Goal: Task Accomplishment & Management: Use online tool/utility

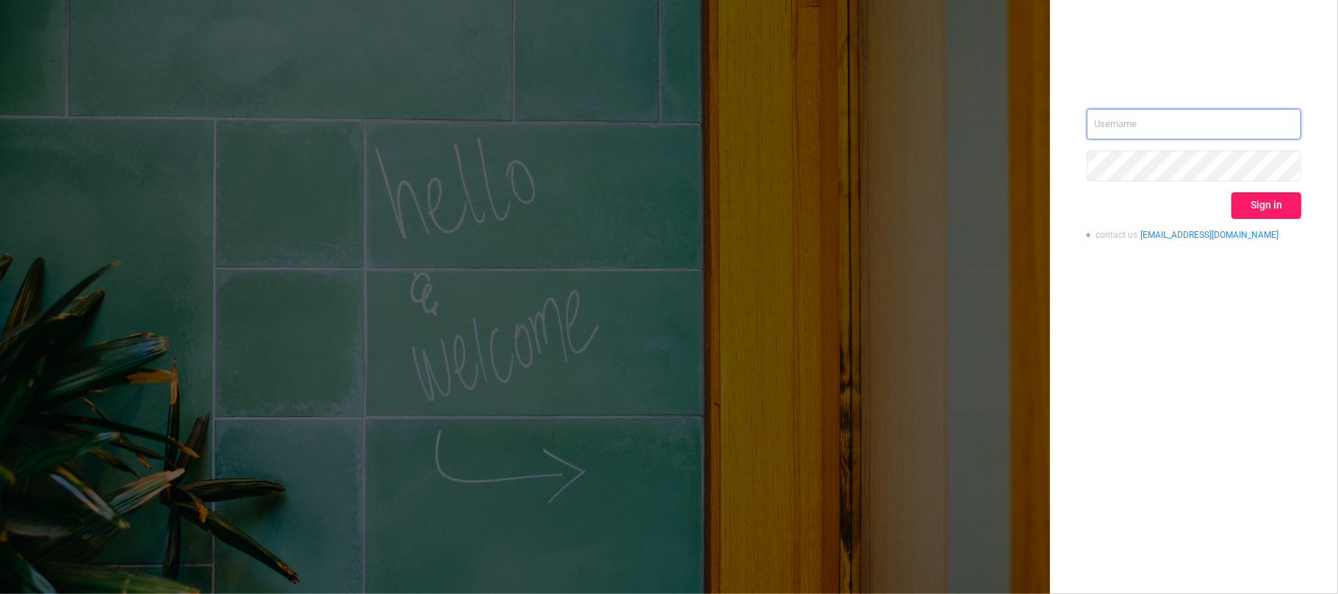
type input "svmadops@streamvisionmedia.com"
click at [1261, 206] on button "Sign in" at bounding box center [1266, 206] width 70 height 26
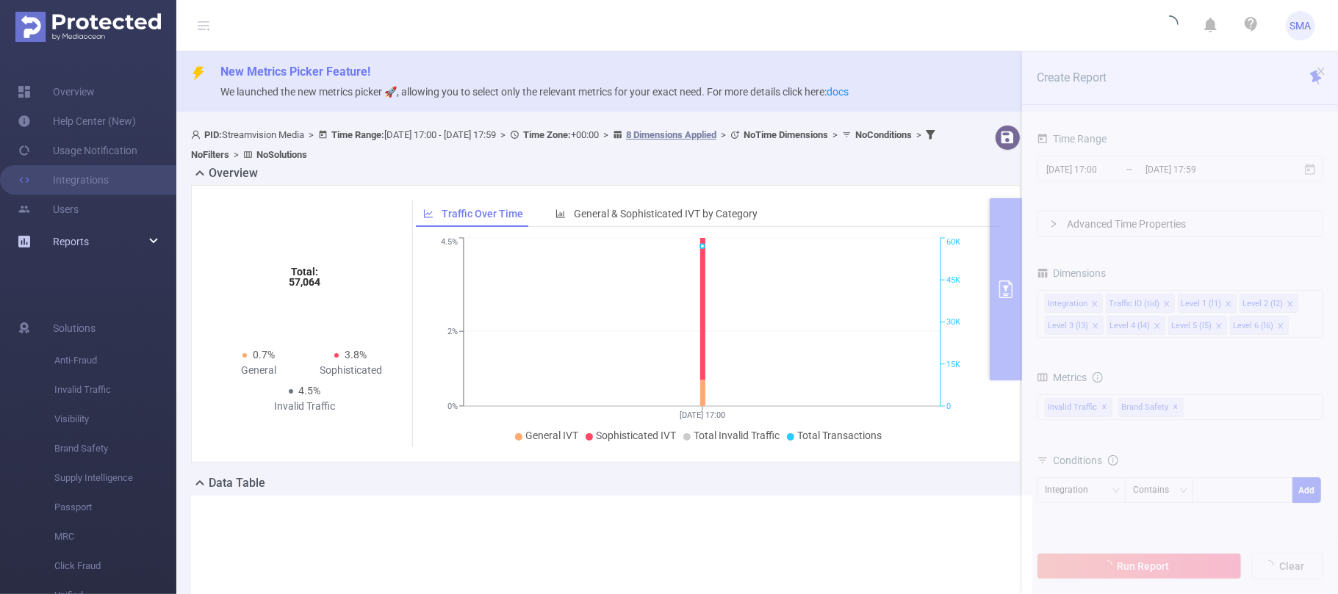
click at [96, 233] on div "Reports" at bounding box center [88, 241] width 176 height 29
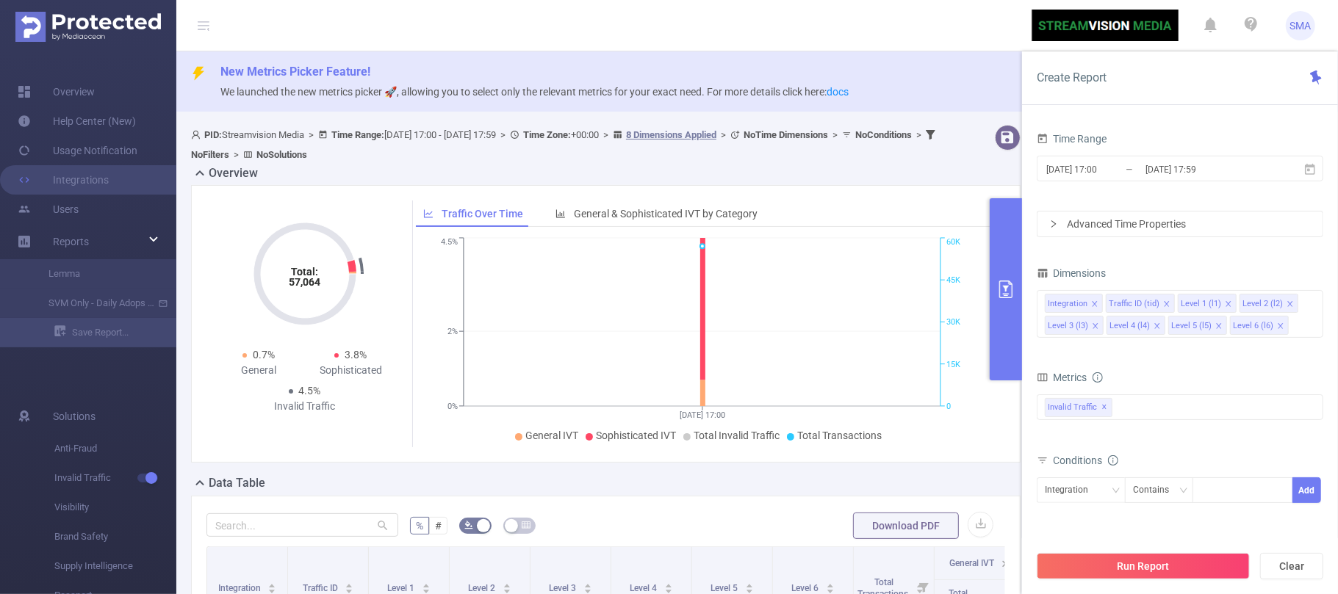
click at [1003, 289] on icon "primary" at bounding box center [1006, 290] width 18 height 18
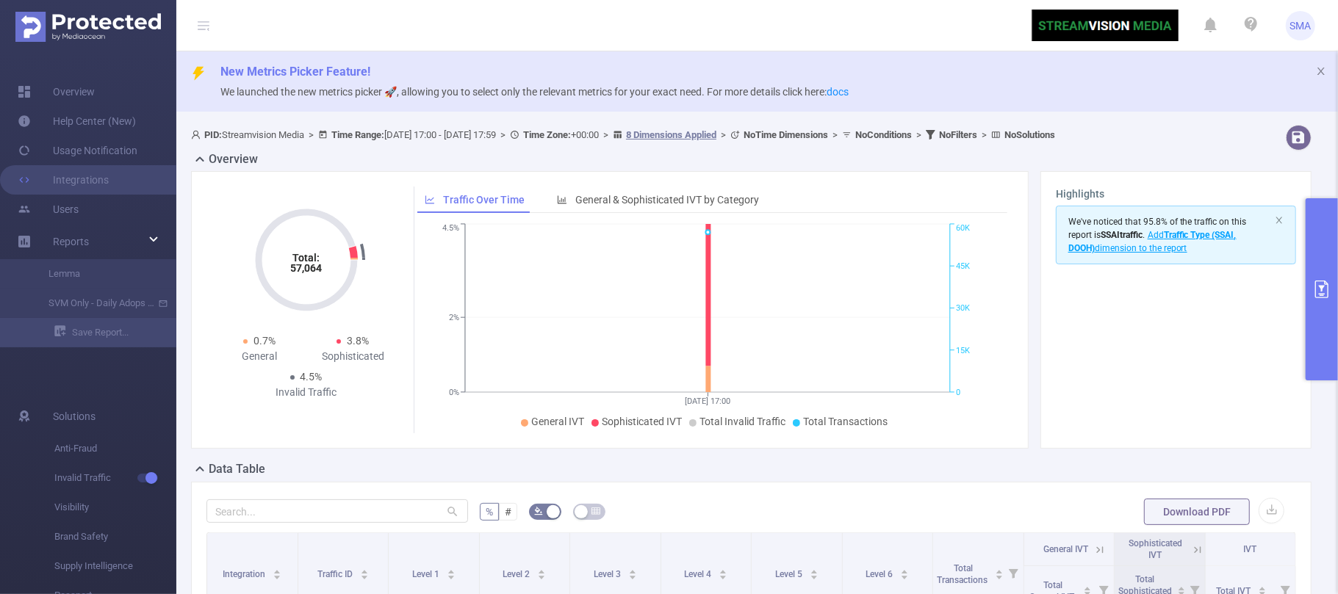
click at [1320, 295] on icon "primary" at bounding box center [1322, 290] width 18 height 18
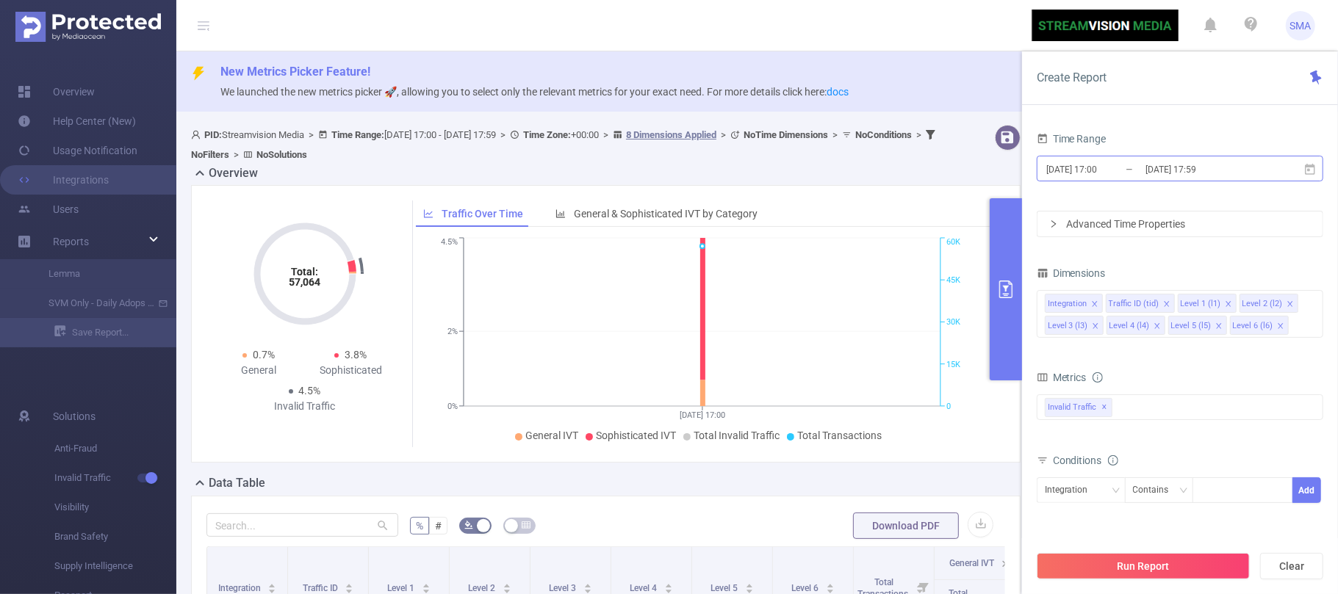
click at [1132, 166] on input "[DATE] 17:00" at bounding box center [1104, 169] width 119 height 20
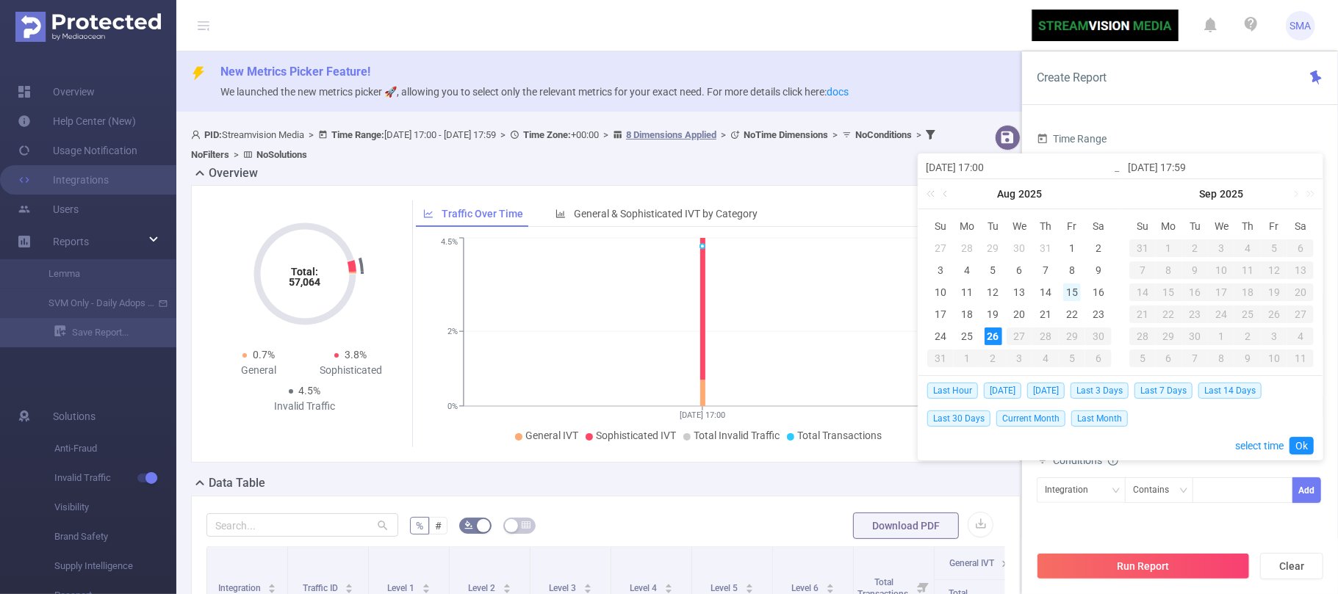
click at [1076, 291] on div "15" at bounding box center [1072, 293] width 18 height 18
type input "[DATE] 17:00"
type input "[DATE] 17:59"
type input "[DATE] 17:00"
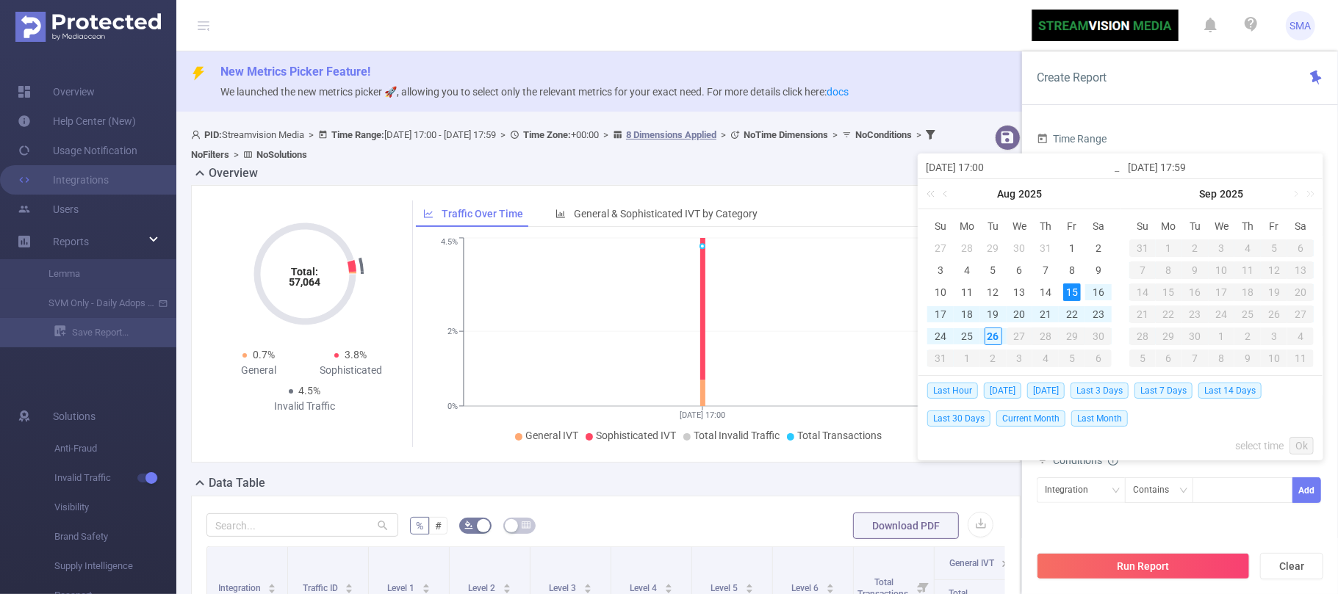
type input "[DATE] 17:59"
click at [1076, 291] on div "15" at bounding box center [1072, 293] width 18 height 18
click at [1074, 294] on div "15" at bounding box center [1072, 293] width 18 height 18
click at [1303, 445] on link "Ok" at bounding box center [1301, 446] width 24 height 18
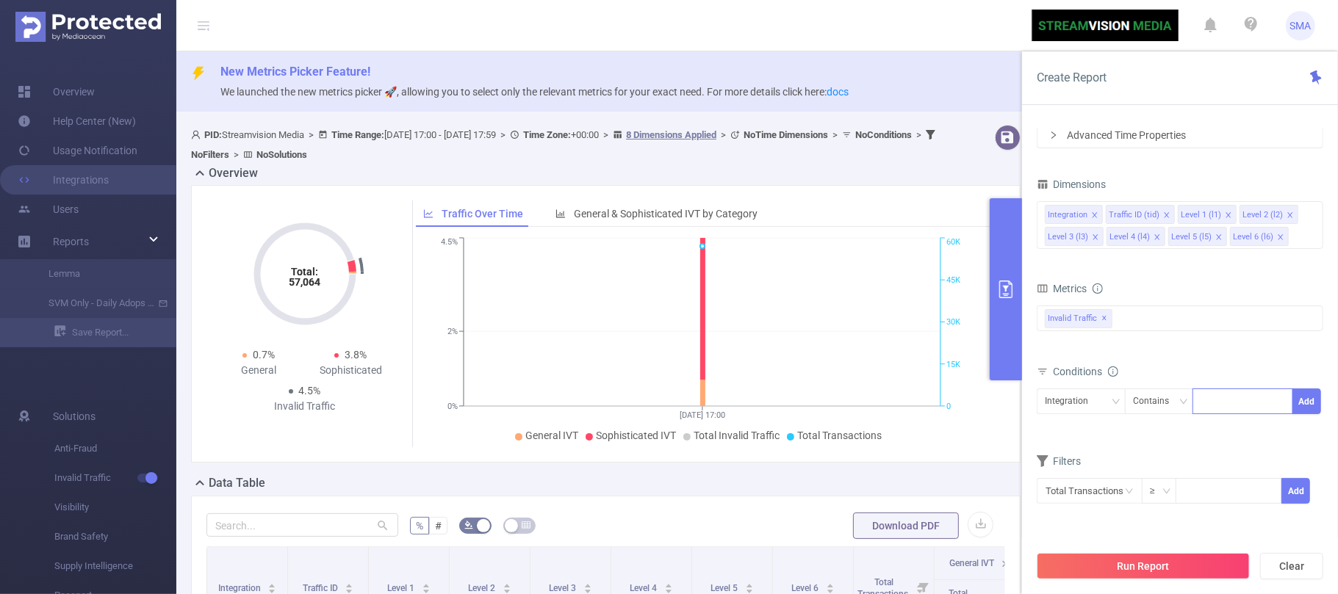
click at [1243, 409] on div at bounding box center [1243, 401] width 84 height 24
click at [1126, 403] on div "Contains" at bounding box center [1159, 402] width 69 height 26
click at [1120, 401] on div "Integration" at bounding box center [1081, 402] width 89 height 26
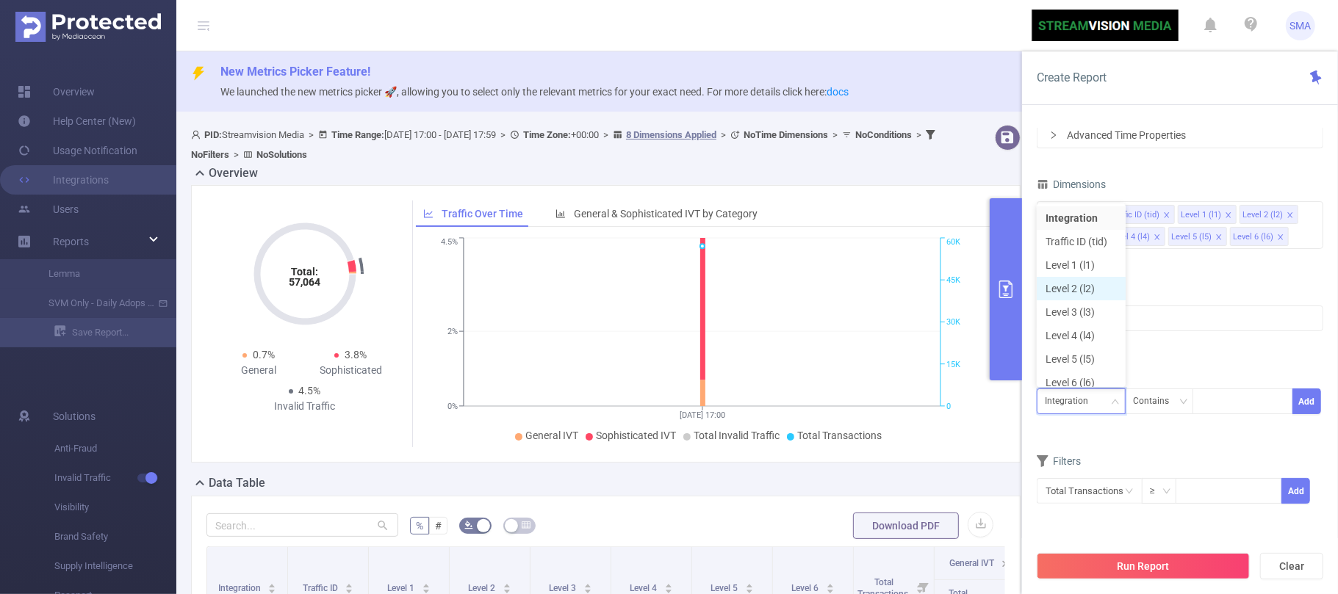
click at [1090, 291] on li "Level 2 (l2)" at bounding box center [1081, 289] width 89 height 24
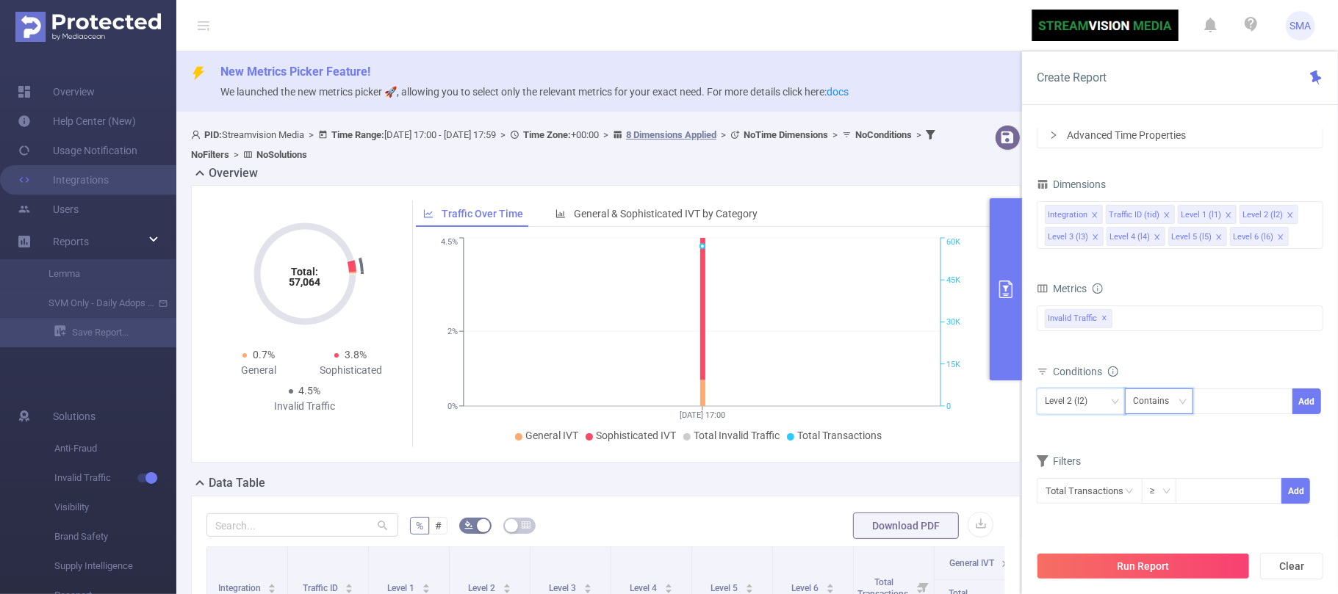
click at [1176, 397] on div "Contains" at bounding box center [1156, 401] width 46 height 24
click at [1112, 400] on icon "icon: down" at bounding box center [1115, 401] width 9 height 9
click at [1303, 404] on button "Add" at bounding box center [1306, 402] width 29 height 26
click at [1238, 401] on div at bounding box center [1243, 401] width 84 height 24
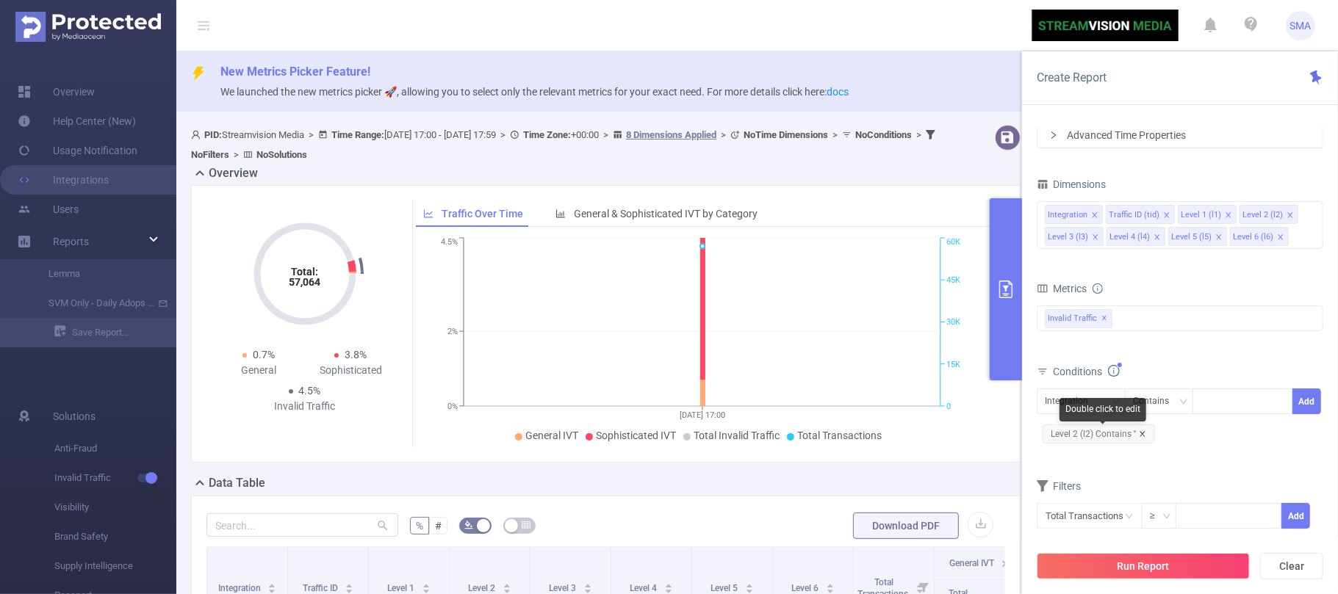
click at [1143, 436] on icon "icon: close" at bounding box center [1142, 433] width 5 height 5
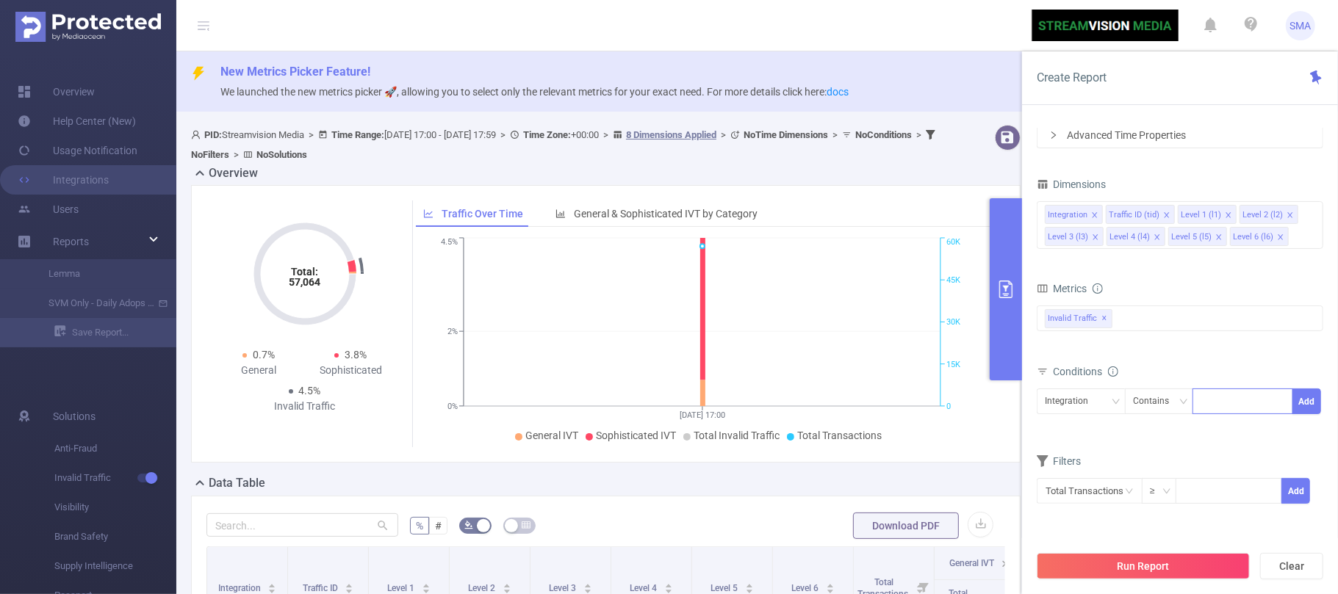
click at [1234, 392] on div at bounding box center [1243, 401] width 84 height 24
click at [1231, 403] on div at bounding box center [1243, 401] width 84 height 24
type input "curdet"
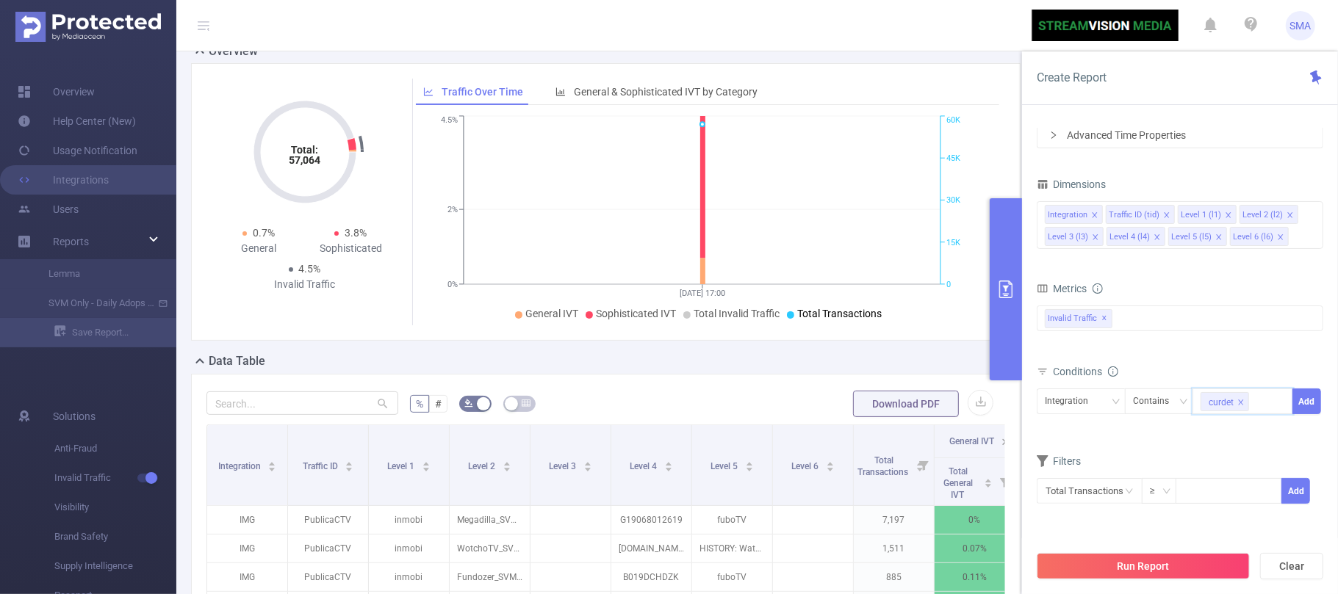
scroll to position [195, 0]
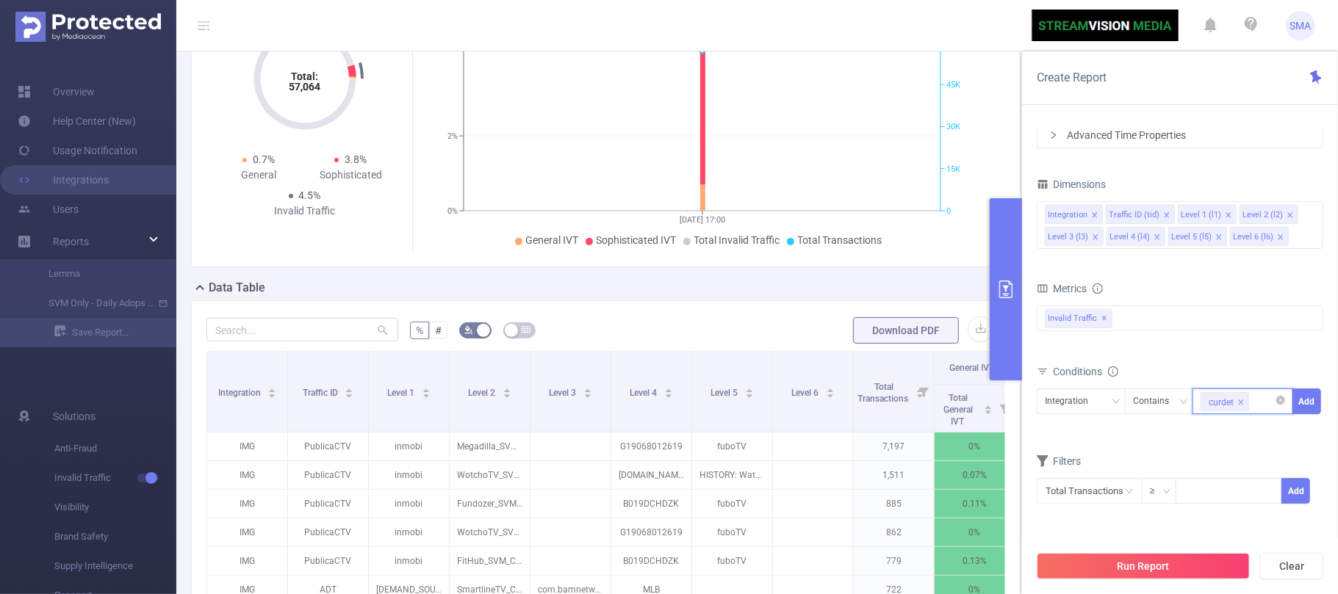
click at [1242, 403] on icon "icon: close" at bounding box center [1241, 402] width 5 height 5
click at [1112, 398] on icon "icon: down" at bounding box center [1115, 401] width 9 height 9
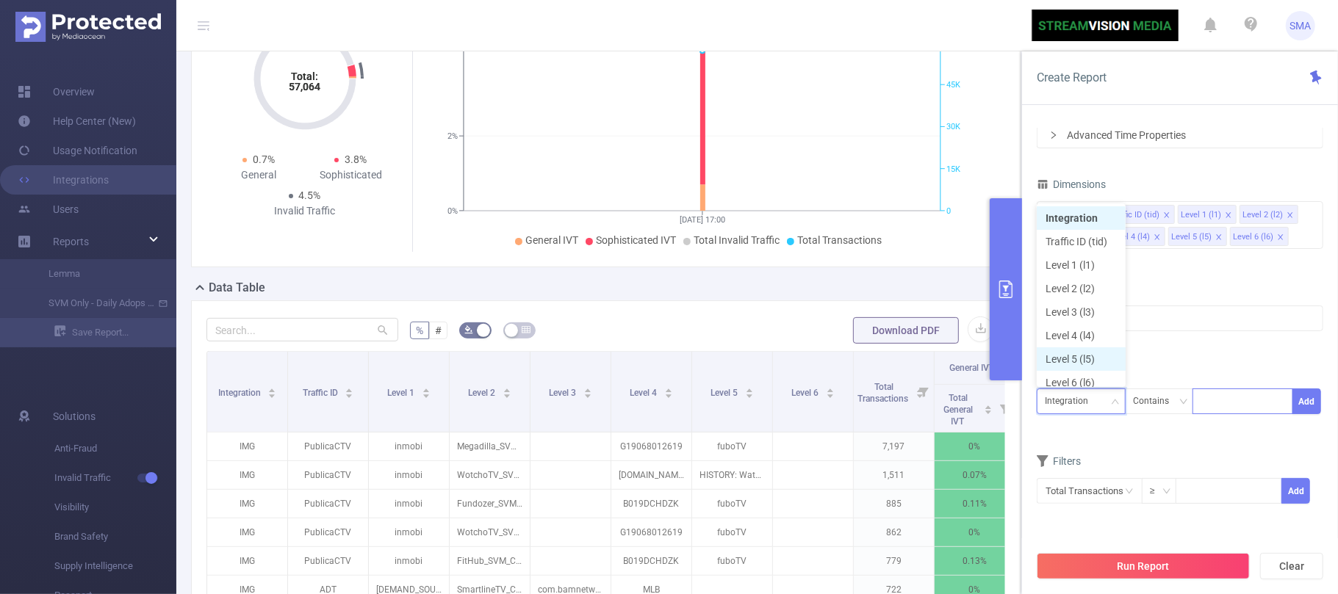
scroll to position [7, 0]
click at [1086, 286] on li "Level 2 (l2)" at bounding box center [1081, 282] width 89 height 24
click at [1176, 401] on div "Contains" at bounding box center [1156, 401] width 46 height 24
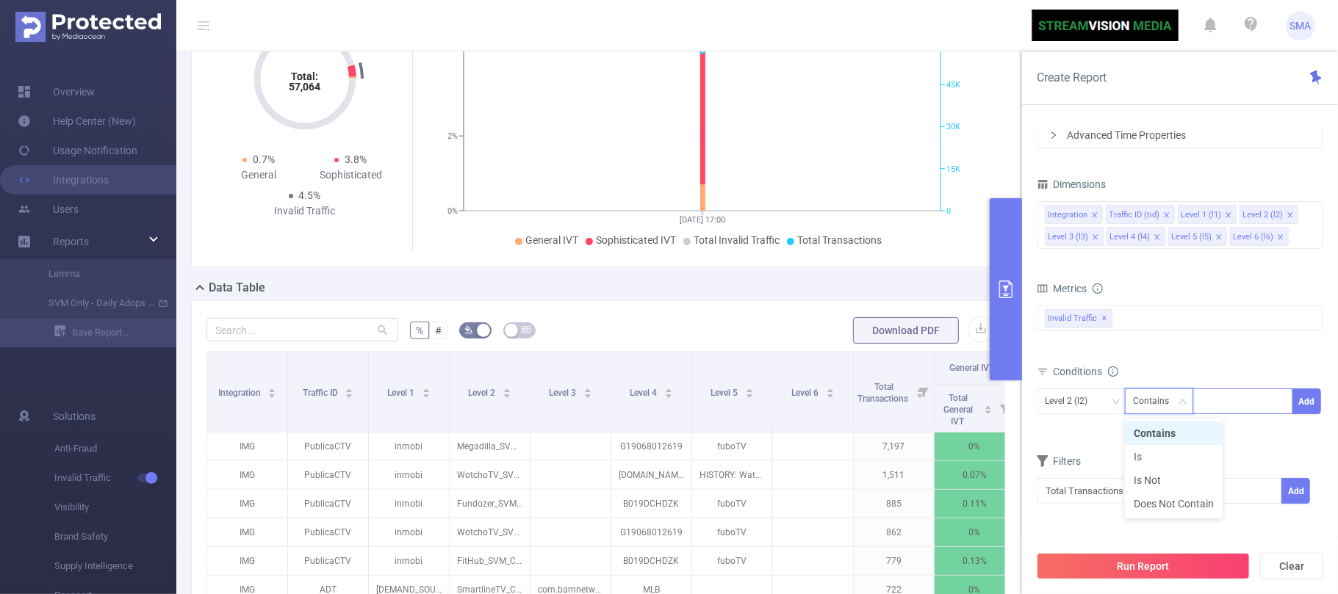
click at [1176, 401] on div "Contains" at bounding box center [1156, 401] width 46 height 24
click at [1204, 397] on input at bounding box center [1204, 401] width 7 height 19
paste input "Cuedart"
type input "Cuedart"
click at [1240, 430] on li "Cuedart" at bounding box center [1242, 434] width 101 height 24
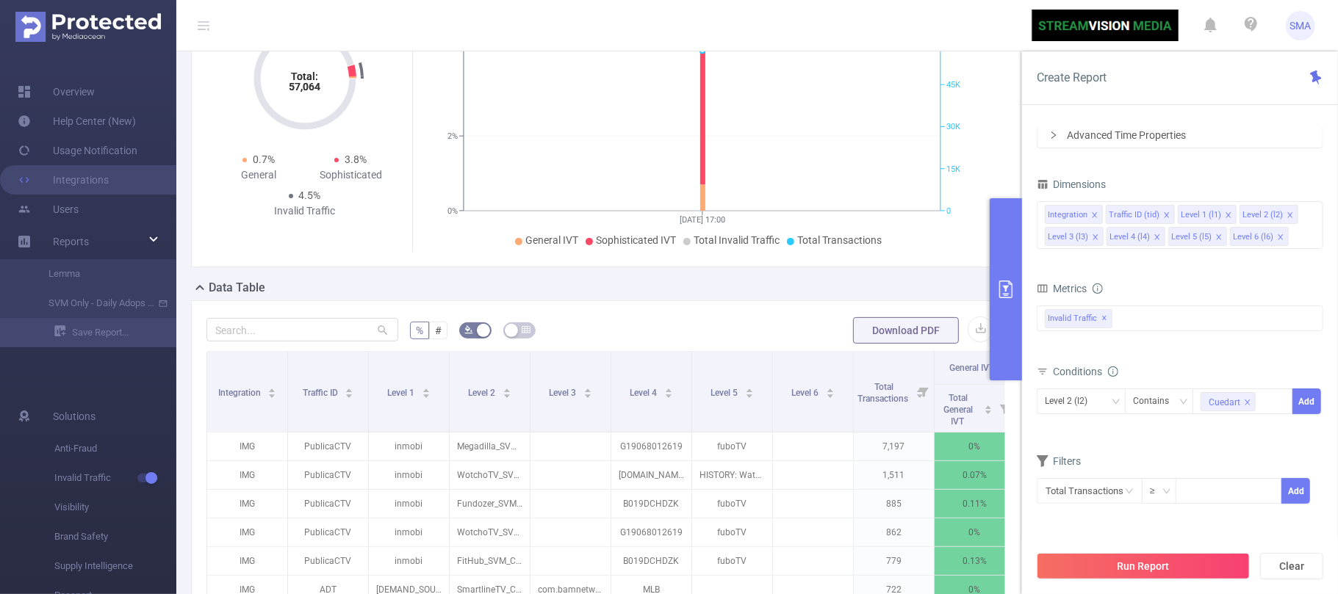
click at [1132, 430] on div "Conditions Level 2 (l2) Contains Cuedart Add" at bounding box center [1180, 397] width 287 height 72
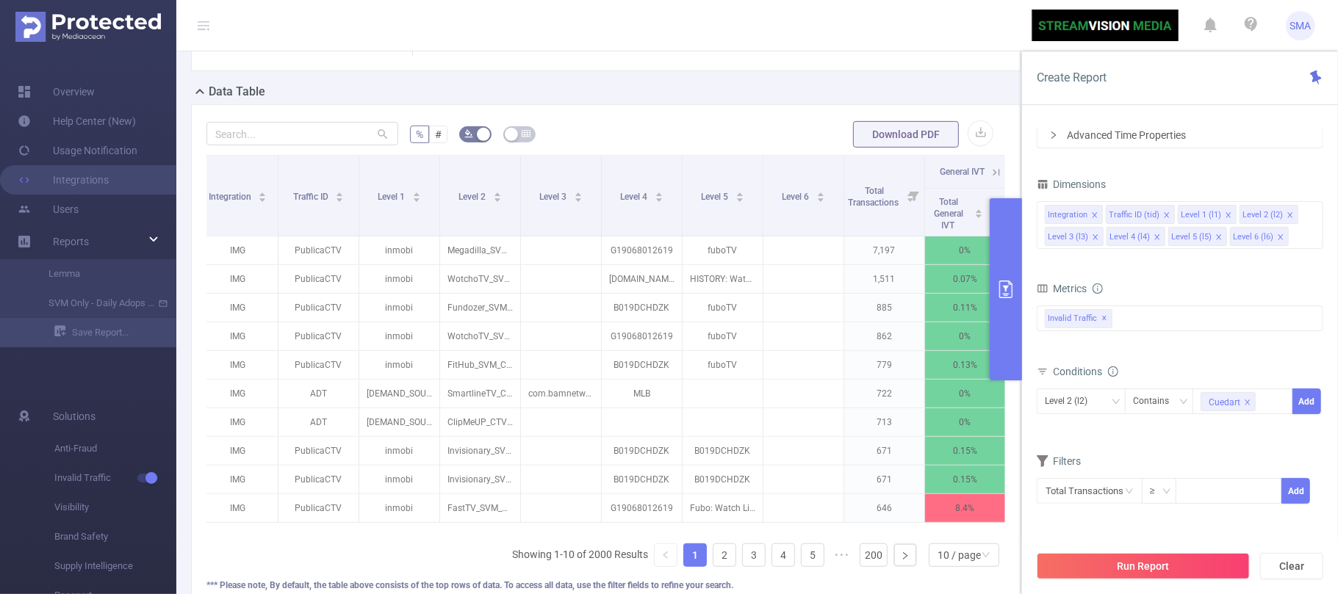
scroll to position [0, 0]
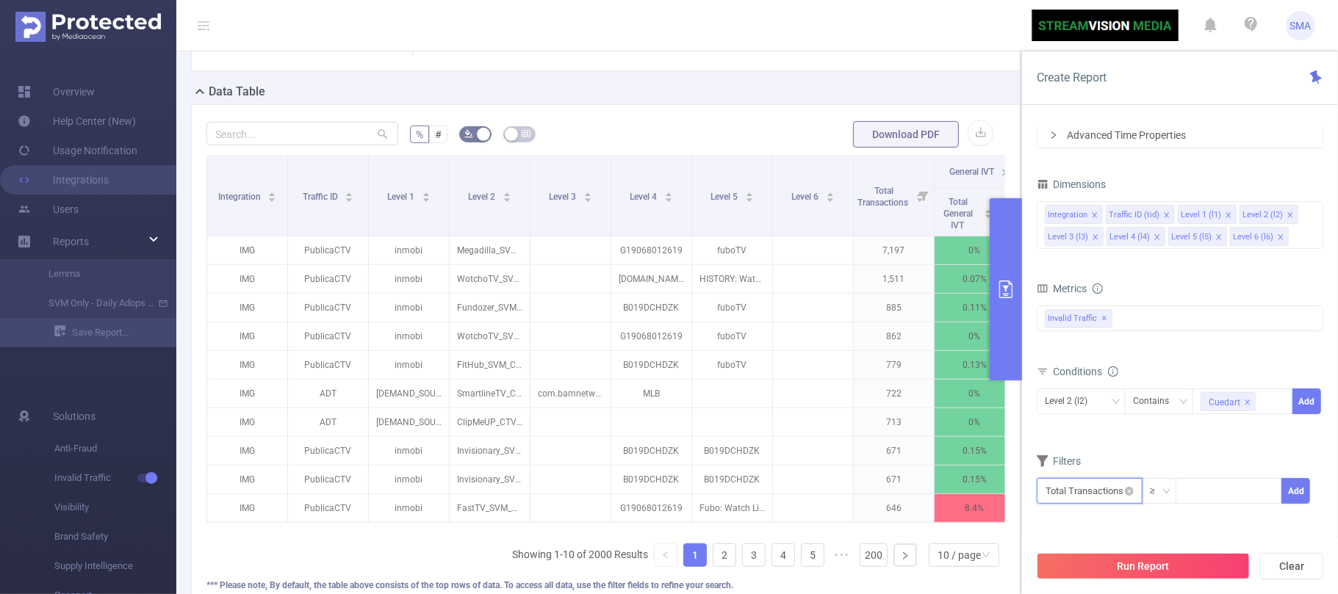
click at [1107, 492] on input "text" at bounding box center [1090, 491] width 106 height 26
click at [1112, 389] on li "Invalid Traffic" at bounding box center [1090, 384] width 106 height 24
click at [1203, 406] on li "IVT" at bounding box center [1193, 407] width 107 height 24
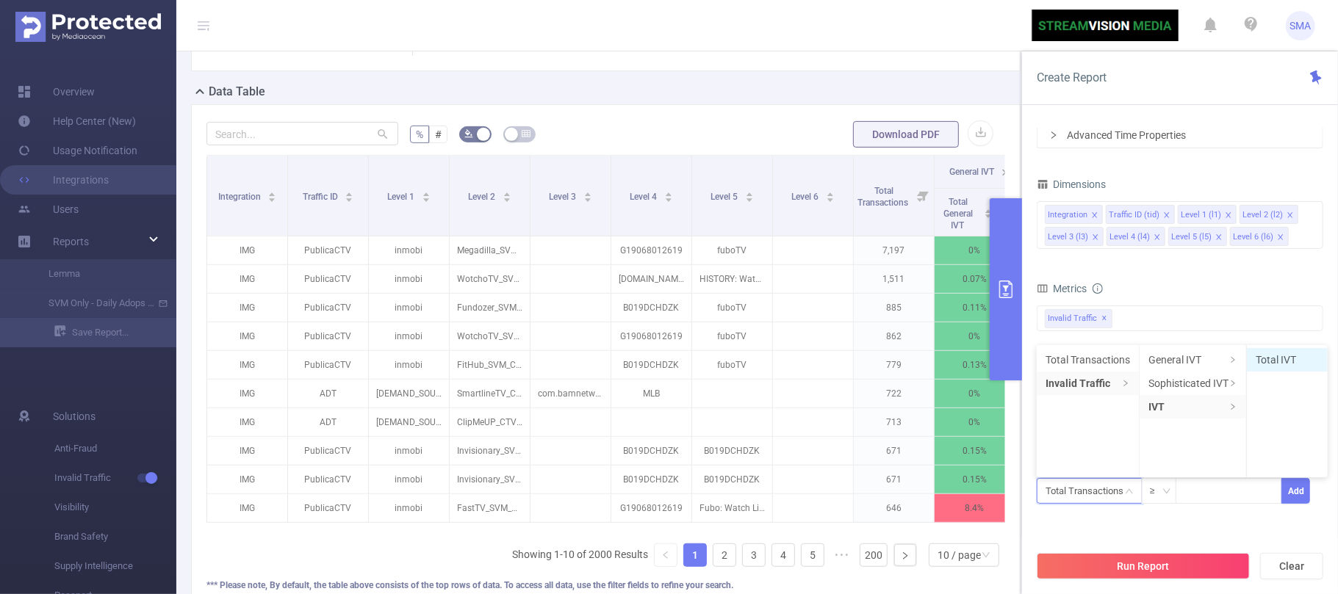
click at [1267, 359] on li "Total IVT" at bounding box center [1287, 360] width 81 height 24
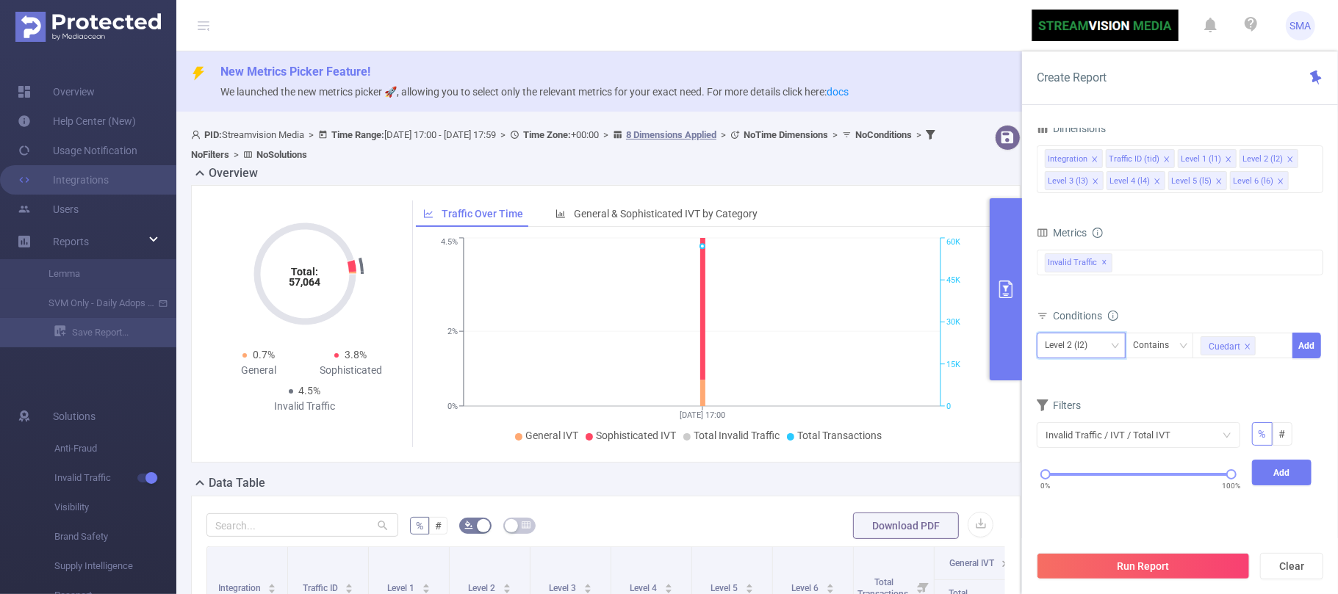
click at [1115, 348] on icon "icon: down" at bounding box center [1115, 345] width 7 height 5
click at [1087, 436] on li "Level 2 (l2)" at bounding box center [1081, 441] width 89 height 24
click at [1292, 568] on button "Clear" at bounding box center [1291, 566] width 63 height 26
type input "[DATE] 17:00"
type input "[DATE] 17:59"
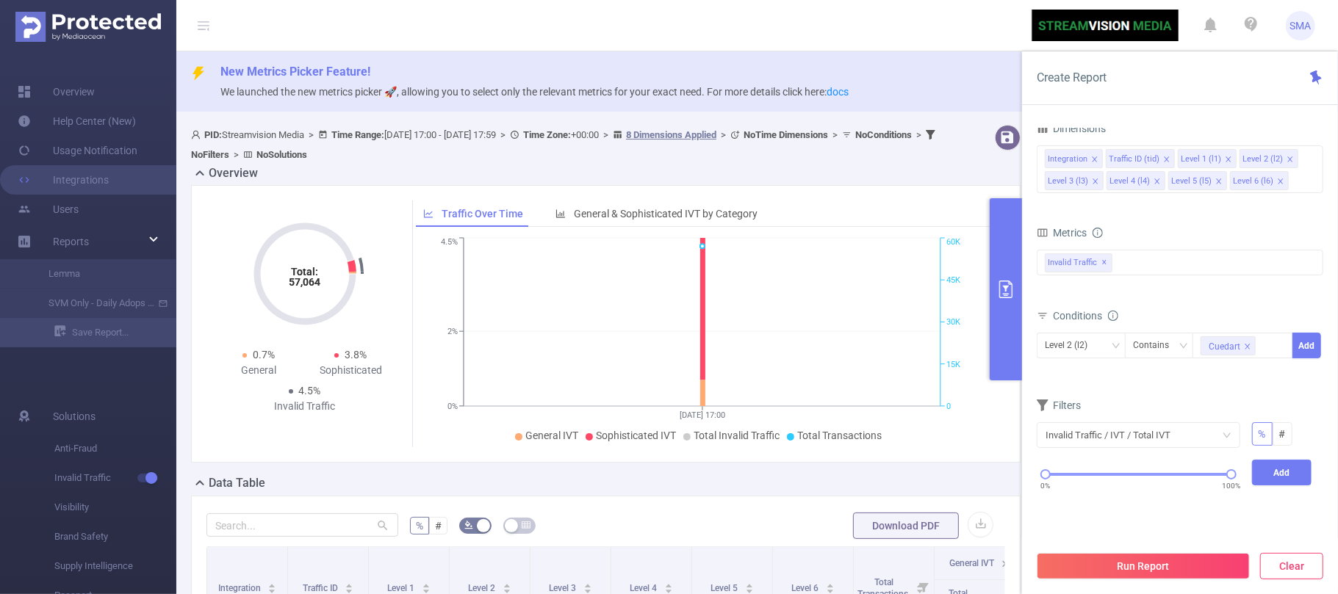
click at [1295, 566] on button "Clear" at bounding box center [1291, 566] width 63 height 26
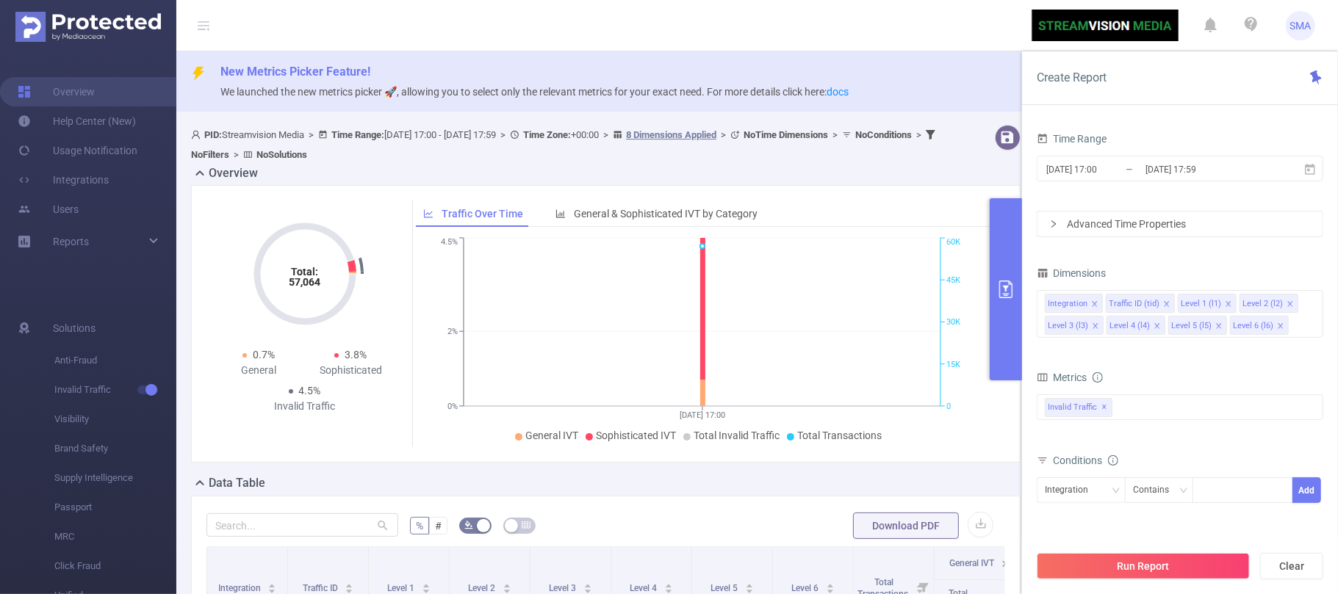
click at [1000, 287] on icon "primary" at bounding box center [1005, 290] width 13 height 18
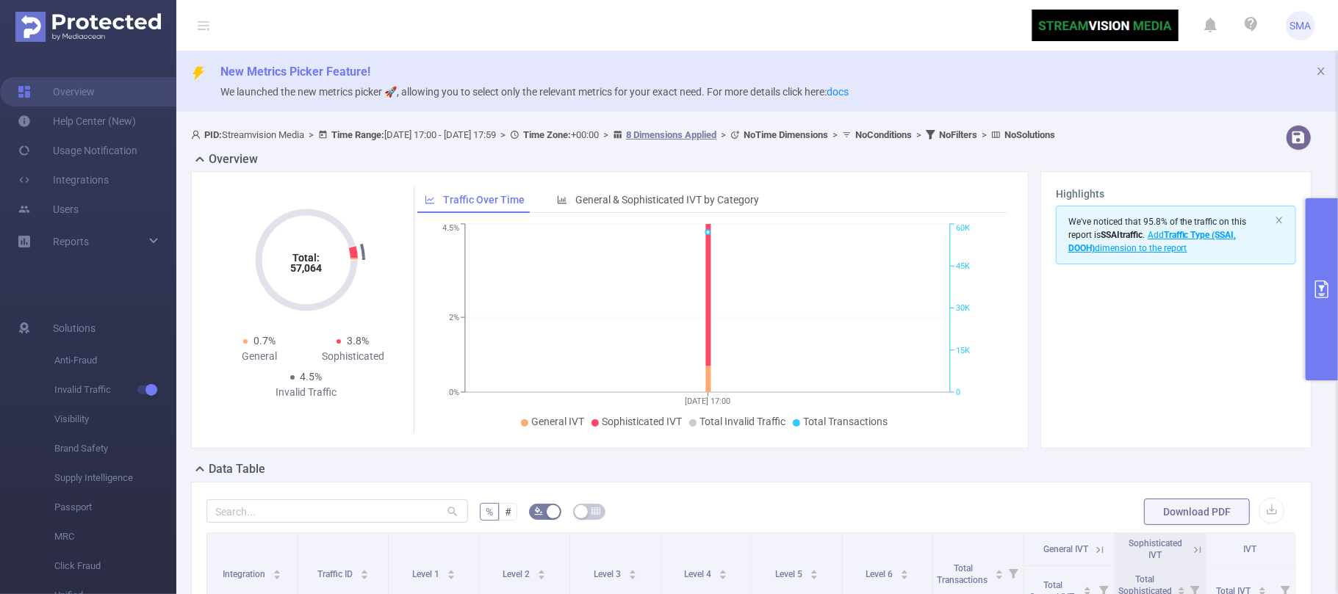
click at [1317, 286] on icon "primary" at bounding box center [1322, 290] width 18 height 18
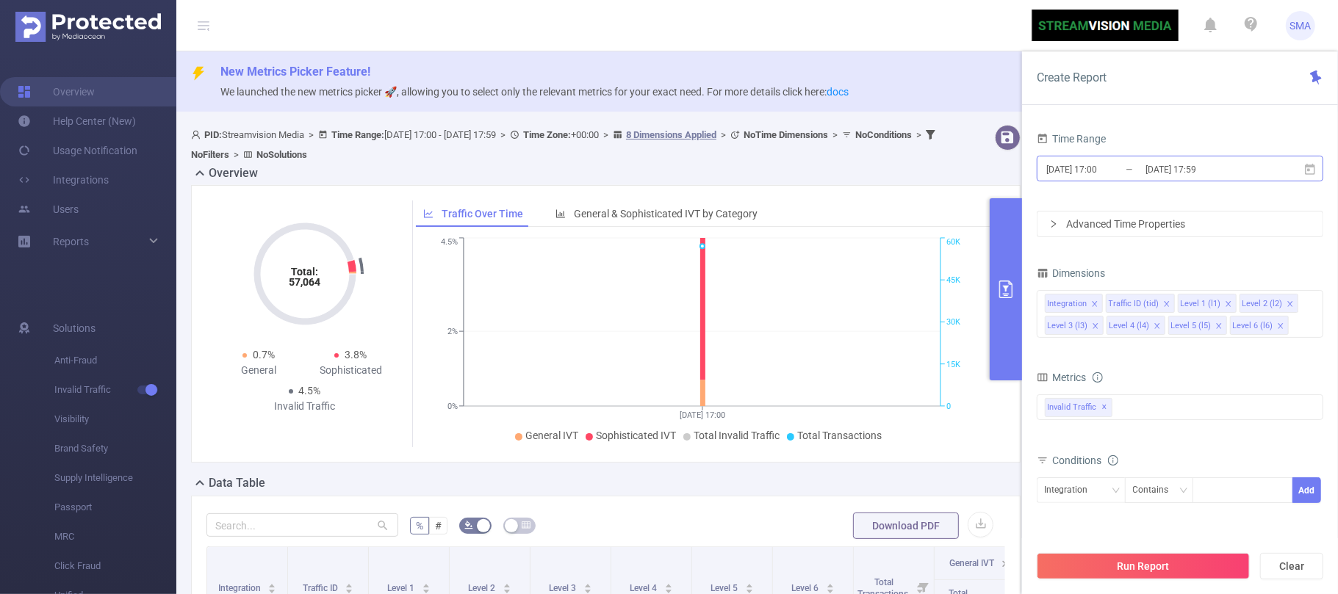
click at [1129, 168] on input "[DATE] 17:00" at bounding box center [1104, 169] width 119 height 20
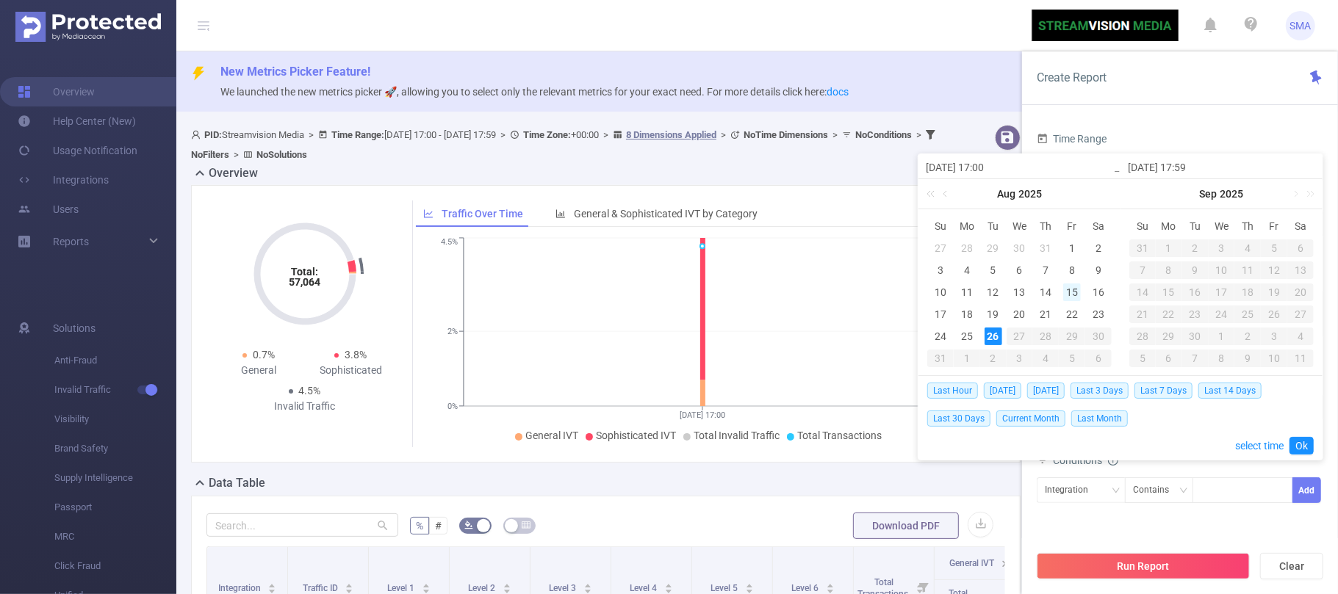
click at [1074, 295] on div "15" at bounding box center [1072, 293] width 18 height 18
type input "[DATE] 17:00"
type input "[DATE] 17:59"
type input "[DATE] 17:00"
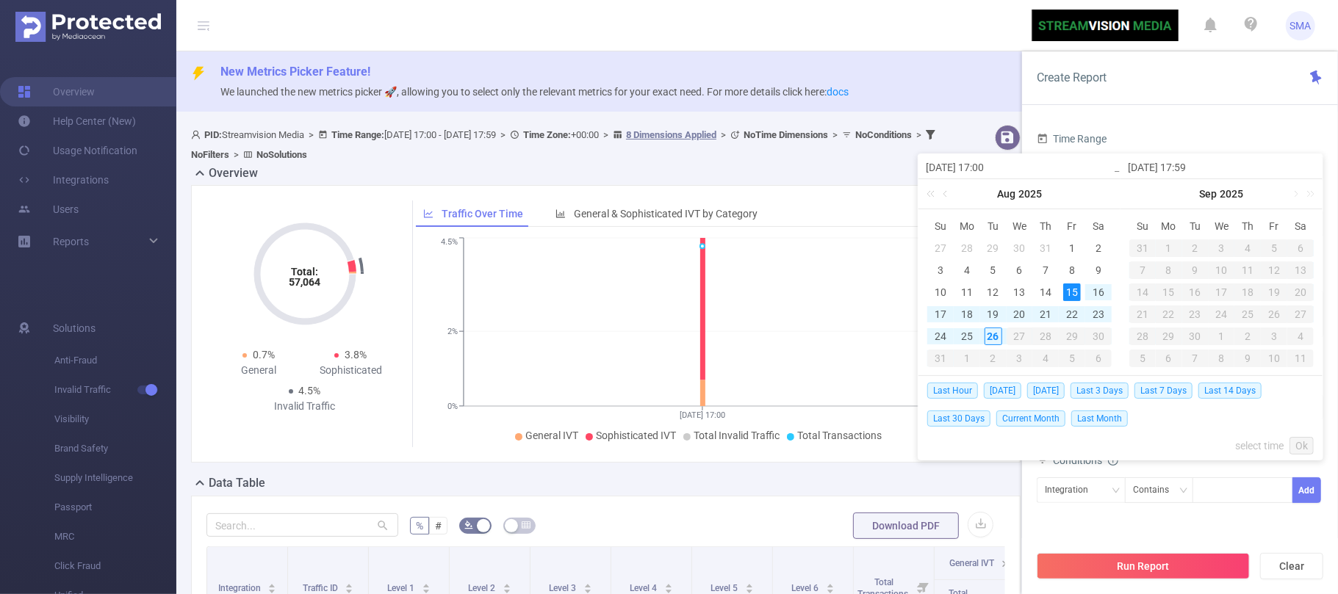
type input "[DATE] 17:59"
click at [1299, 445] on link "Ok" at bounding box center [1301, 446] width 24 height 18
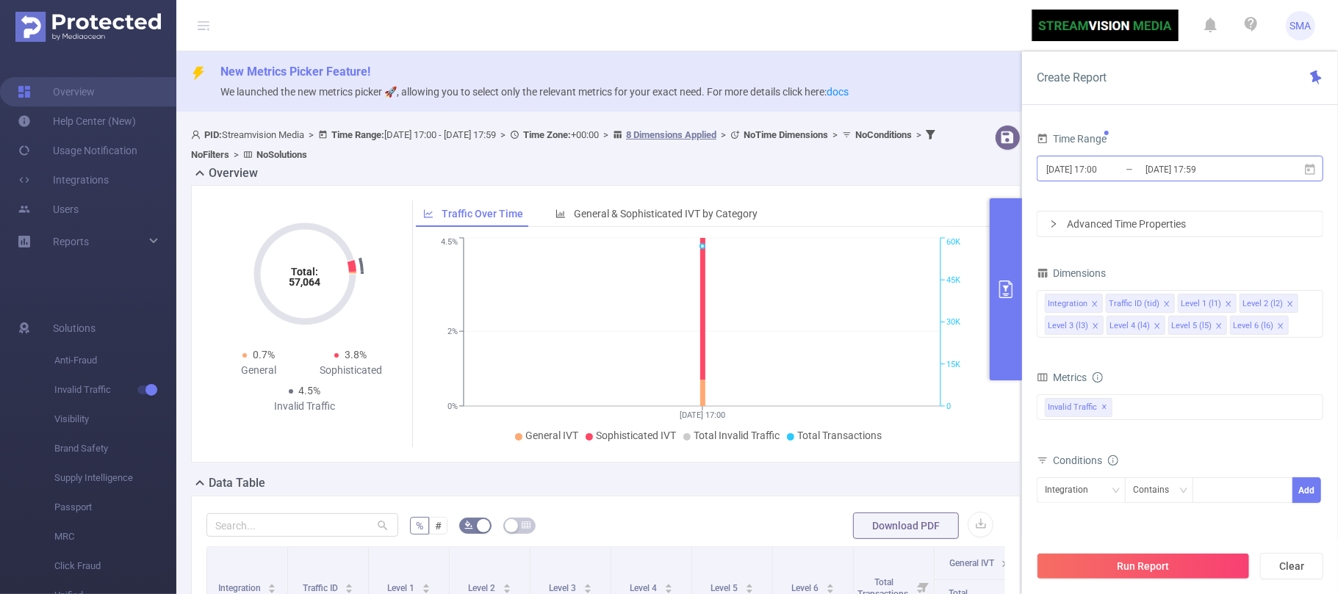
click at [1130, 165] on input "[DATE] 17:00" at bounding box center [1104, 169] width 119 height 20
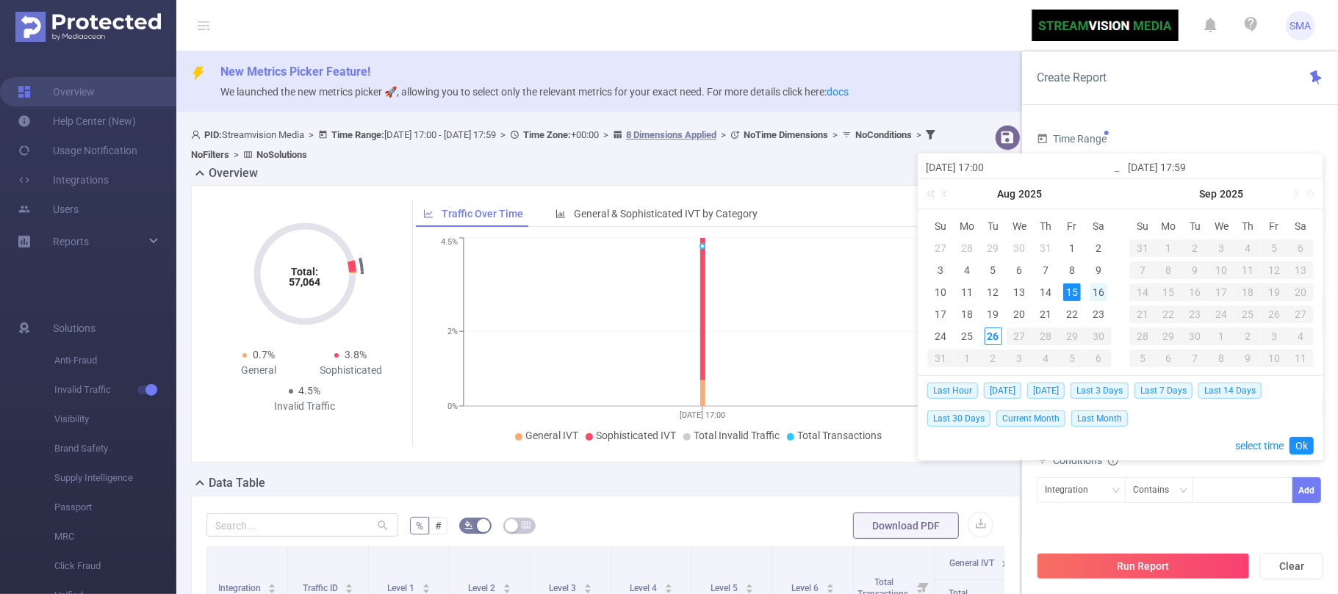
click at [1098, 295] on div "16" at bounding box center [1099, 293] width 18 height 18
click at [1077, 295] on div "15" at bounding box center [1072, 293] width 18 height 18
type input "[DATE] 17:59"
click at [1093, 297] on div "16" at bounding box center [1099, 293] width 18 height 18
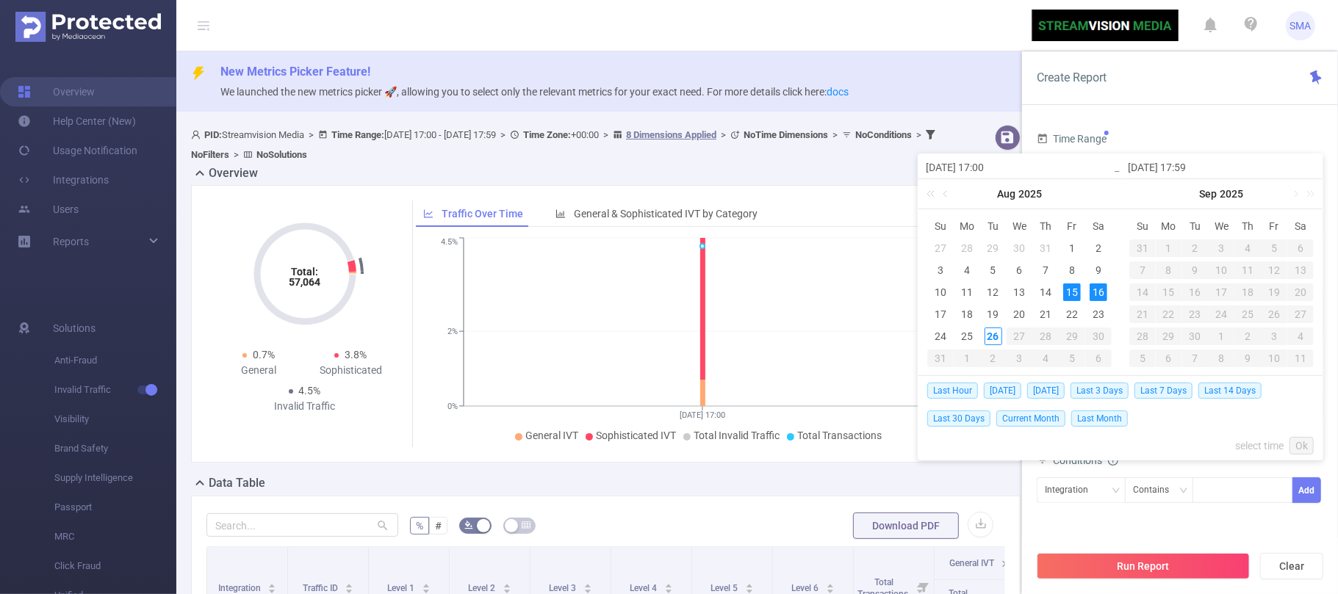
click at [1076, 292] on div "15" at bounding box center [1072, 293] width 18 height 18
click at [1300, 442] on link "Ok" at bounding box center [1301, 446] width 24 height 18
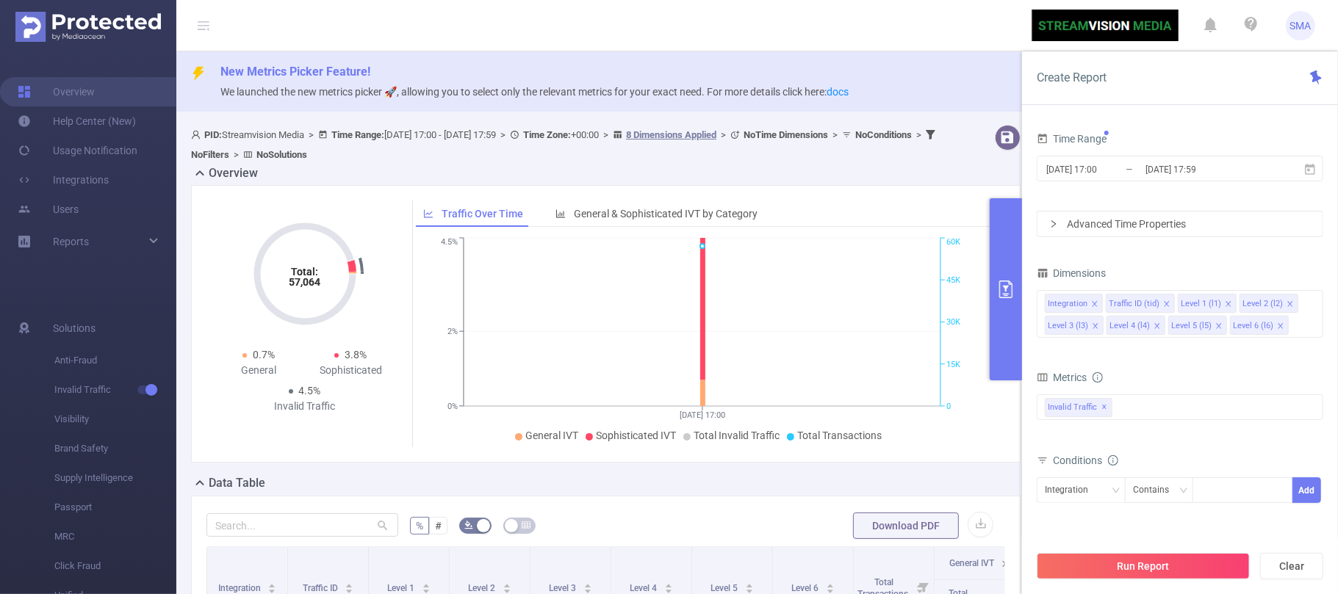
click at [1055, 223] on icon "icon: right" at bounding box center [1053, 223] width 4 height 7
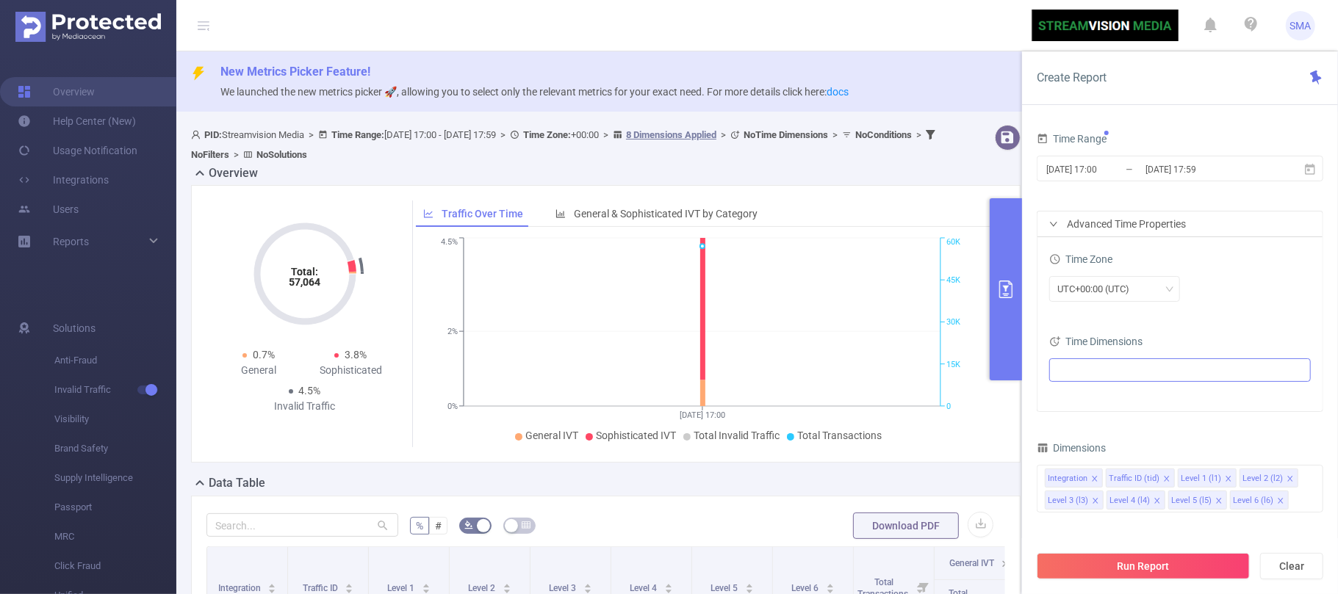
click at [1094, 366] on ul at bounding box center [1175, 370] width 242 height 22
click at [1073, 398] on span at bounding box center [1076, 398] width 12 height 12
click at [1059, 421] on icon "icon: caret-down" at bounding box center [1060, 424] width 7 height 7
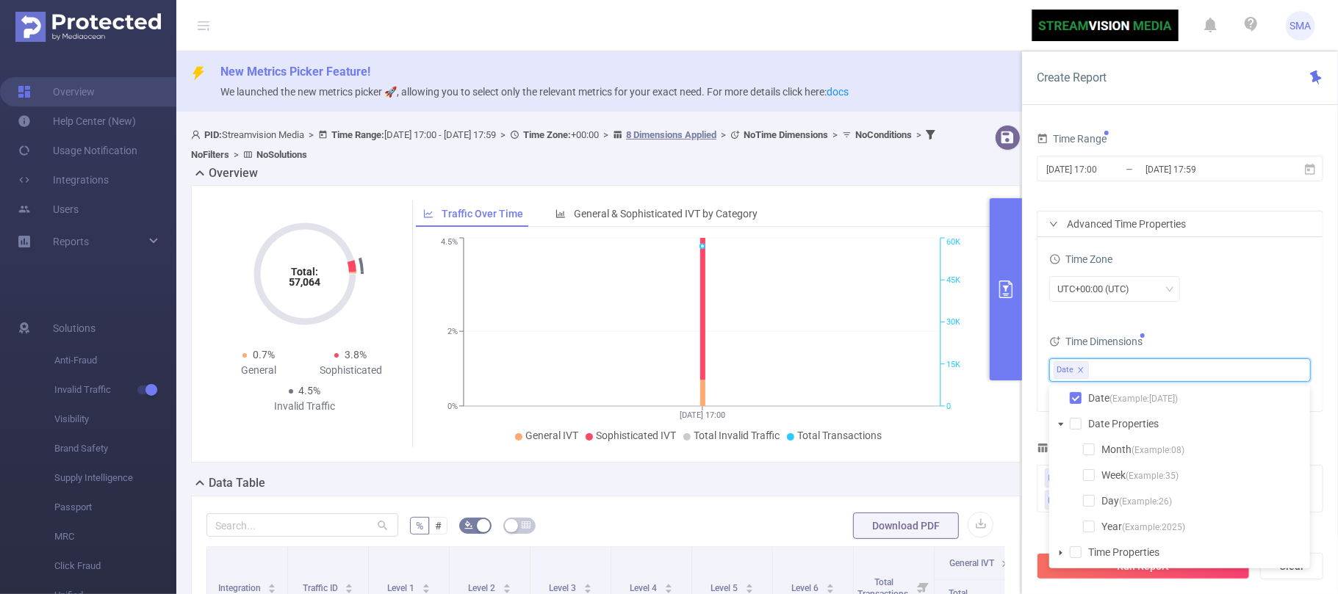
click at [1059, 421] on icon "icon: caret-down" at bounding box center [1060, 424] width 7 height 7
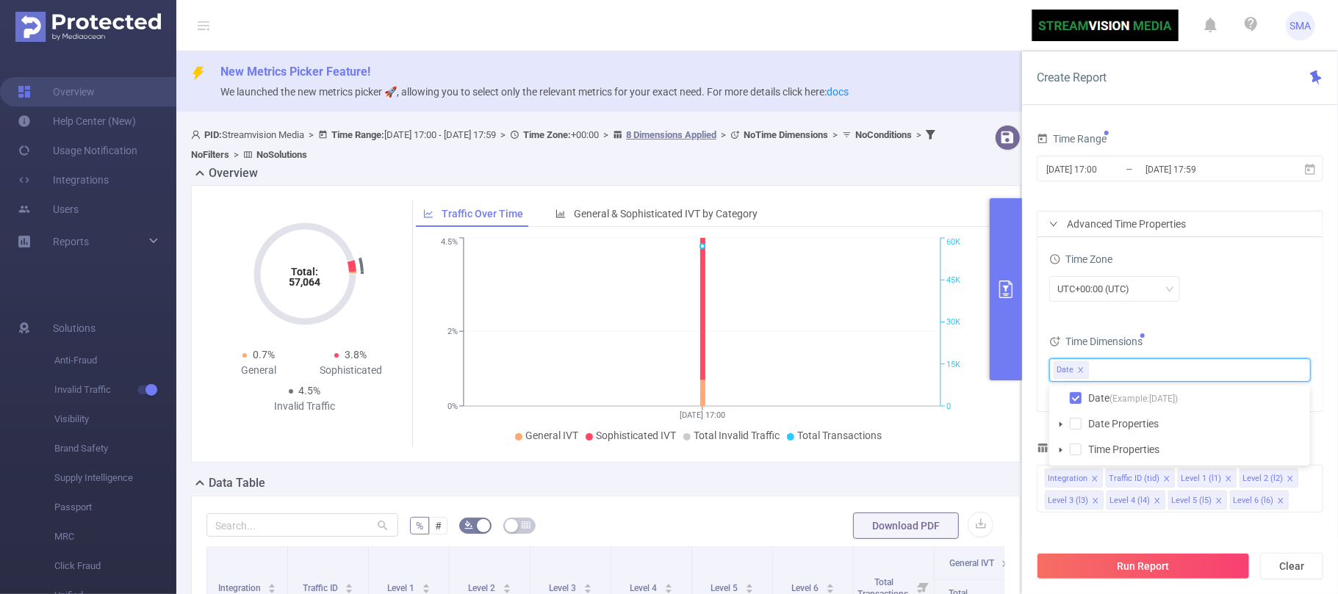
click at [1062, 447] on icon "icon: caret-down" at bounding box center [1060, 450] width 7 height 7
click at [1061, 449] on icon "icon: caret-down" at bounding box center [1061, 450] width 5 height 3
click at [1037, 427] on div "Time Range [DATE] 17:00 _ [DATE] 17:59 Advanced Time Properties Time Zone UTC+0…" at bounding box center [1180, 458] width 287 height 658
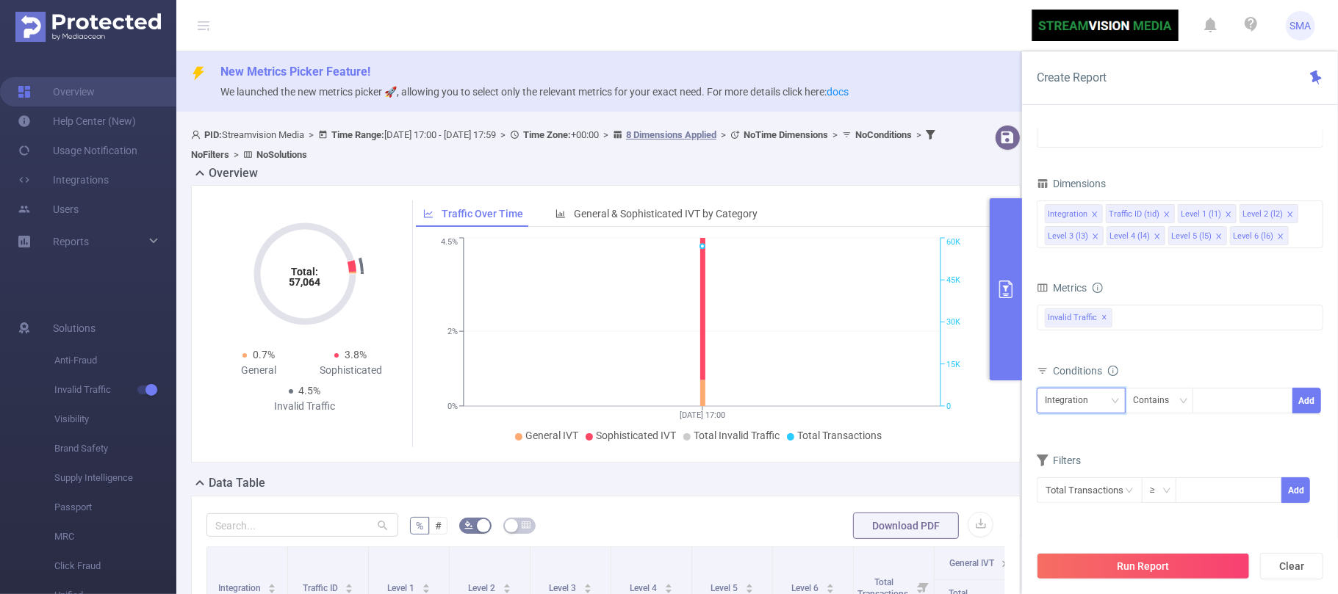
click at [1112, 401] on icon "icon: down" at bounding box center [1115, 400] width 7 height 5
click at [1079, 281] on li "Level 2 (l2)" at bounding box center [1081, 282] width 89 height 24
click at [1111, 400] on icon "icon: down" at bounding box center [1115, 401] width 9 height 9
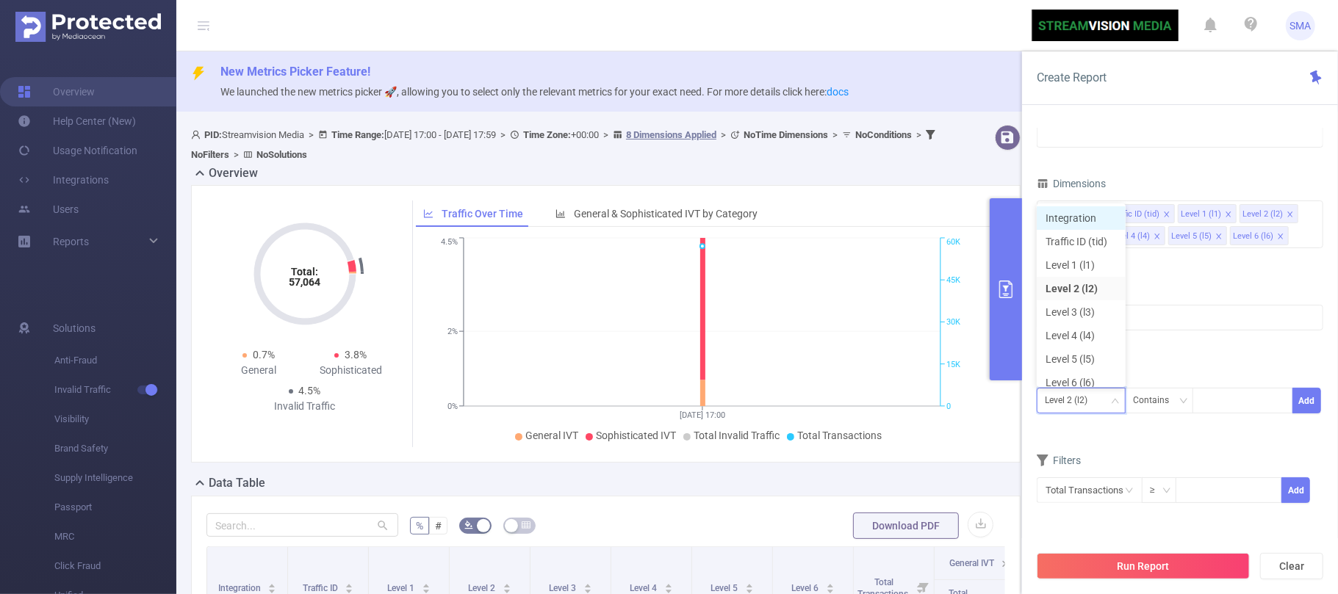
click at [1086, 223] on li "Integration" at bounding box center [1081, 218] width 89 height 24
click at [1132, 495] on icon "icon: close-circle" at bounding box center [1129, 490] width 9 height 9
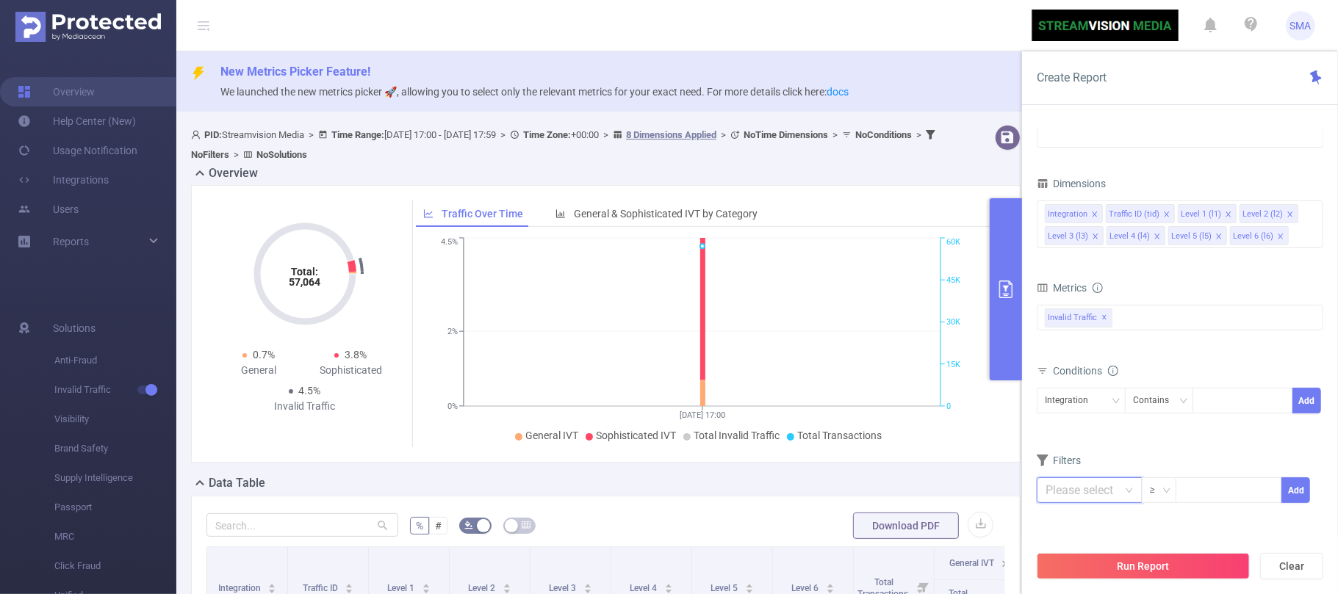
click at [1125, 495] on icon "icon: down" at bounding box center [1129, 490] width 9 height 9
click at [1112, 388] on li "Invalid Traffic" at bounding box center [1088, 384] width 102 height 24
click at [1227, 406] on li "IVT" at bounding box center [1193, 407] width 107 height 24
click at [1273, 359] on li "Total IVT" at bounding box center [1287, 360] width 81 height 24
click at [1239, 530] on div "0% 100%" at bounding box center [1139, 529] width 204 height 9
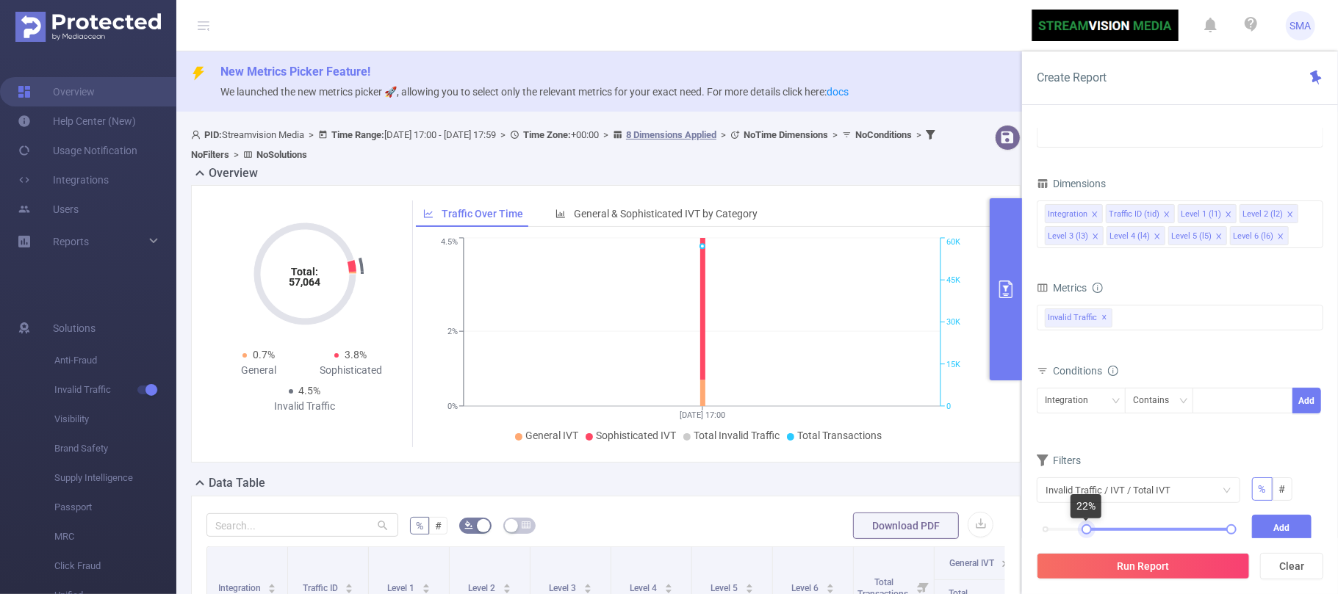
drag, startPoint x: 1047, startPoint y: 533, endPoint x: 1088, endPoint y: 523, distance: 42.2
click at [1088, 523] on body "SMA Overview Help Center (New) Usage Notification Integrations Users Reports So…" at bounding box center [669, 297] width 1338 height 594
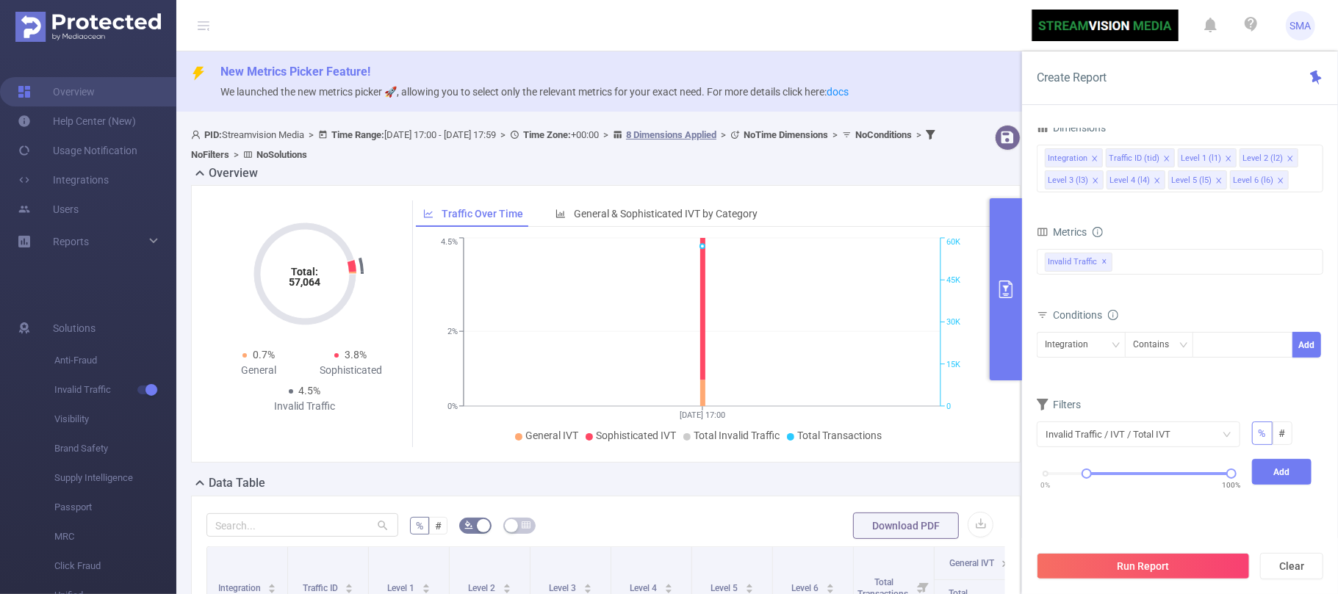
click at [1082, 482] on div "0% 100%" at bounding box center [1138, 479] width 215 height 40
click at [1092, 476] on div "0% 100%" at bounding box center [1139, 473] width 186 height 9
click at [1295, 476] on button "Add" at bounding box center [1282, 472] width 60 height 26
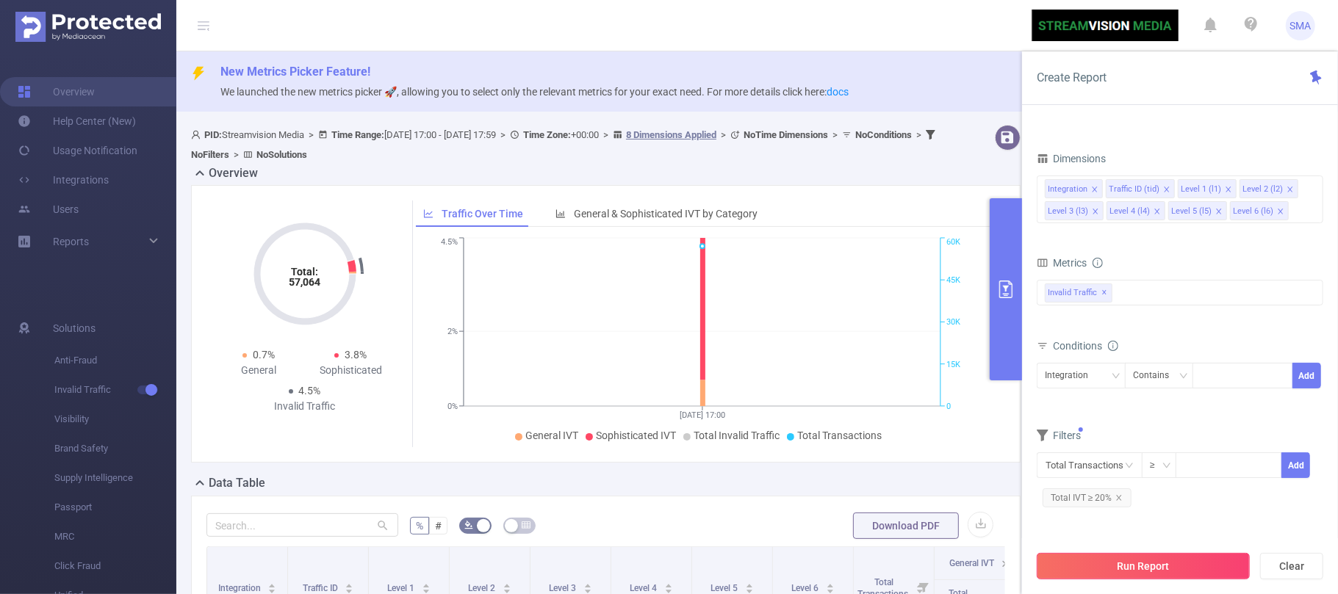
click at [1134, 566] on button "Run Report" at bounding box center [1143, 566] width 213 height 26
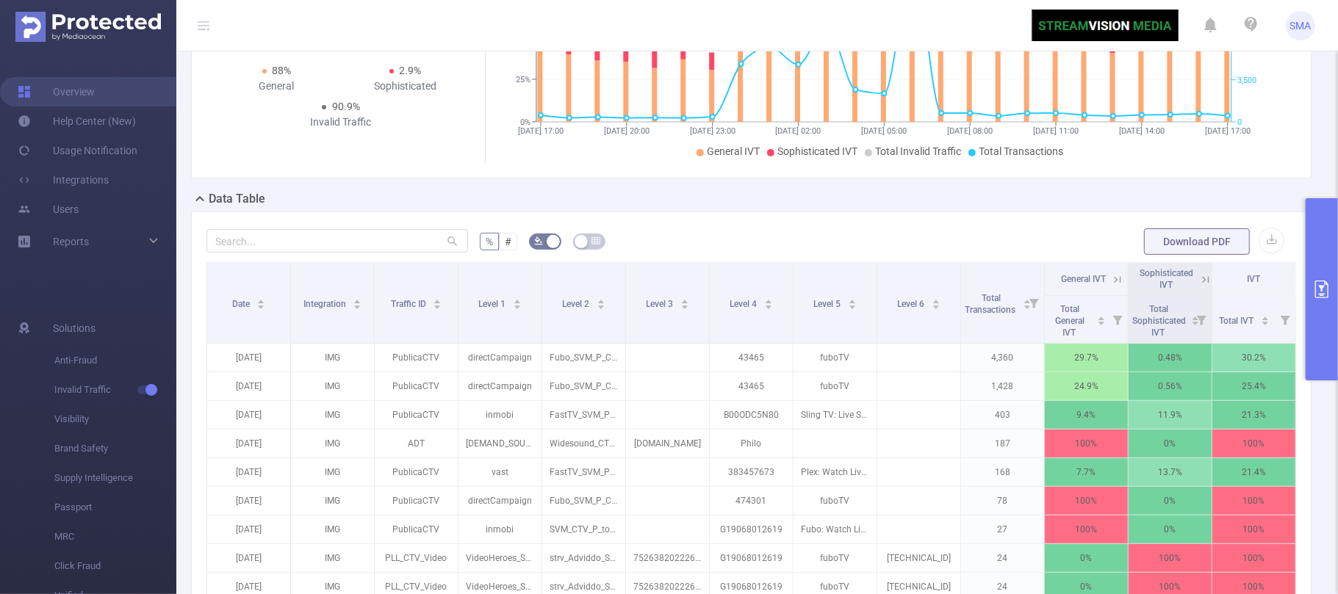
scroll to position [294, 0]
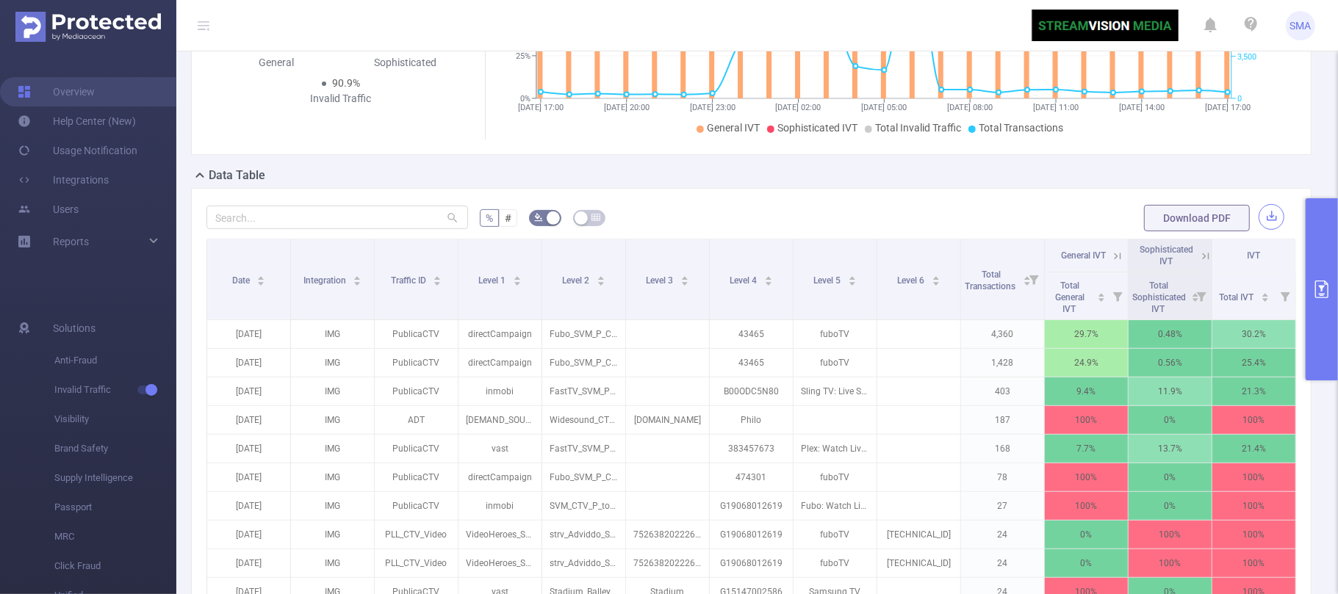
click at [1259, 230] on button "button" at bounding box center [1272, 217] width 26 height 26
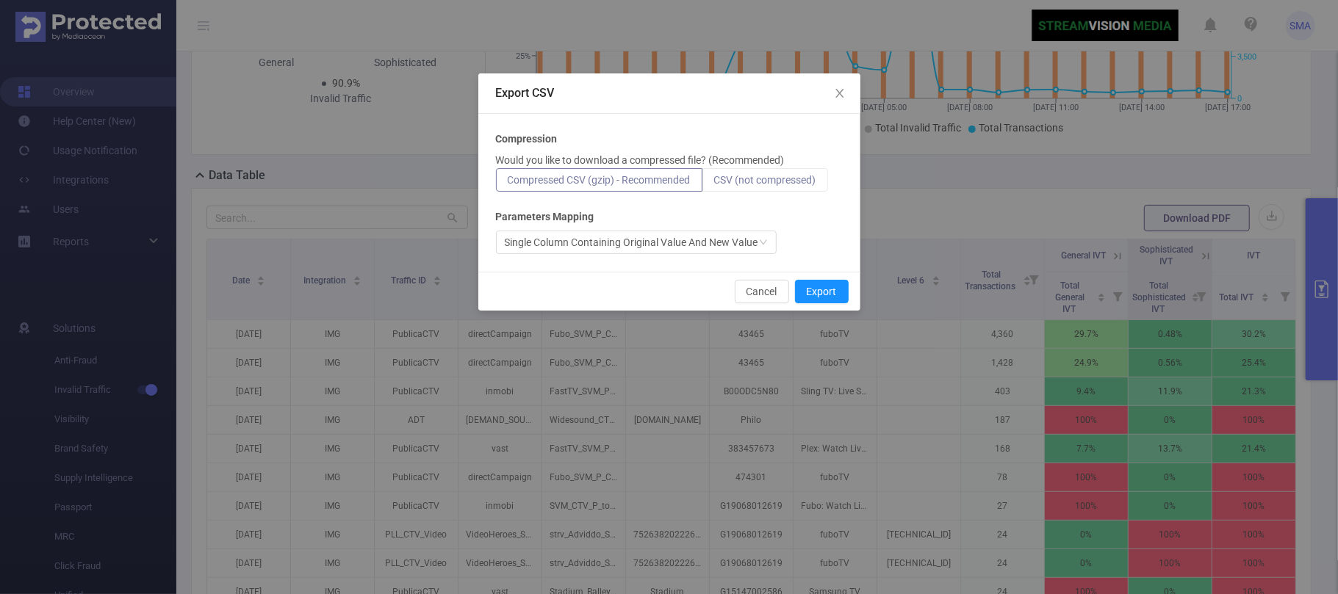
click at [755, 177] on span "CSV (not compressed)" at bounding box center [765, 180] width 102 height 12
click at [714, 184] on input "CSV (not compressed)" at bounding box center [714, 184] width 0 height 0
click at [821, 291] on button "Export" at bounding box center [822, 292] width 54 height 24
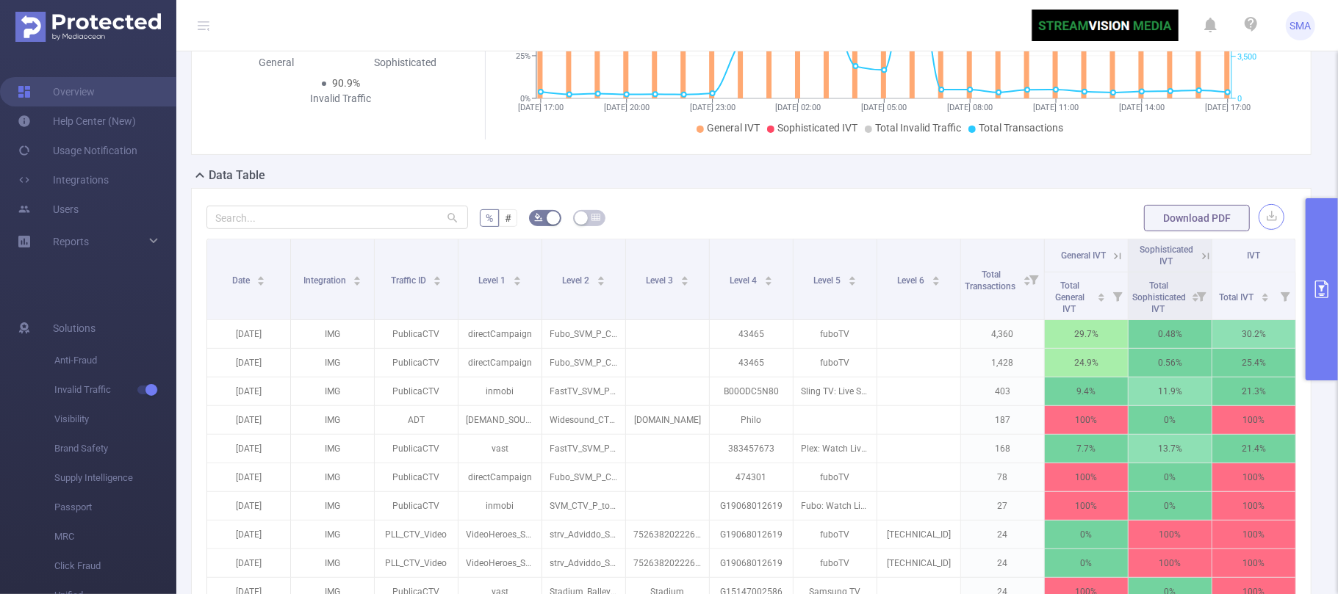
scroll to position [0, 0]
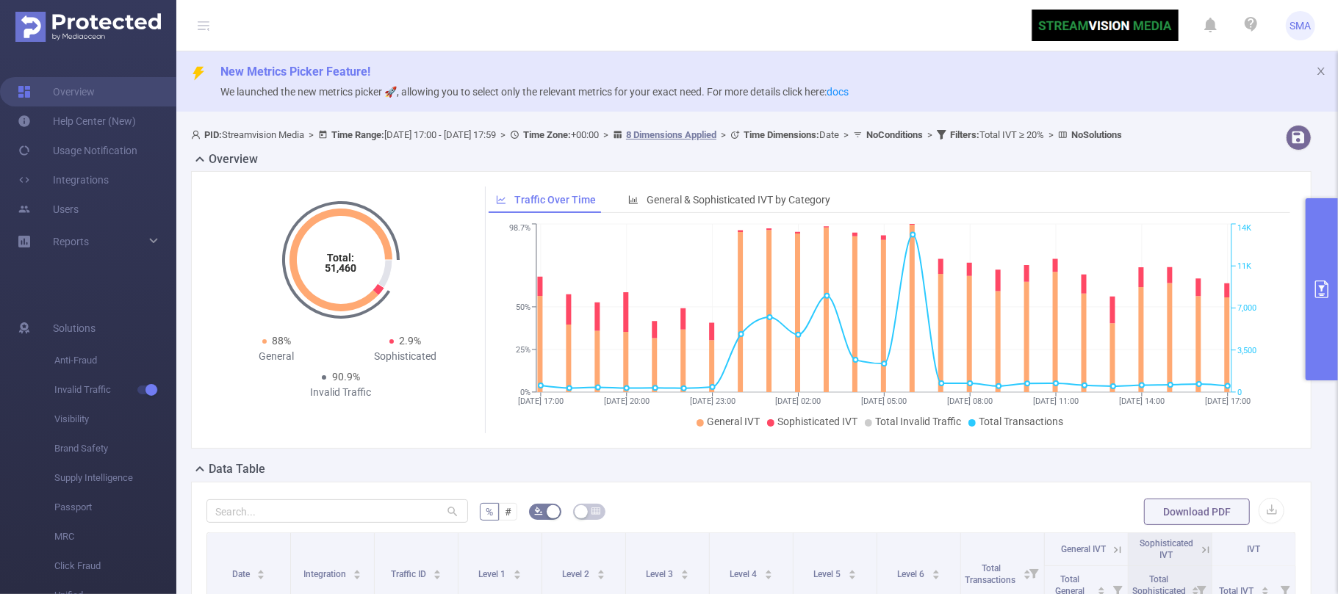
click at [1323, 289] on icon "primary" at bounding box center [1322, 290] width 18 height 18
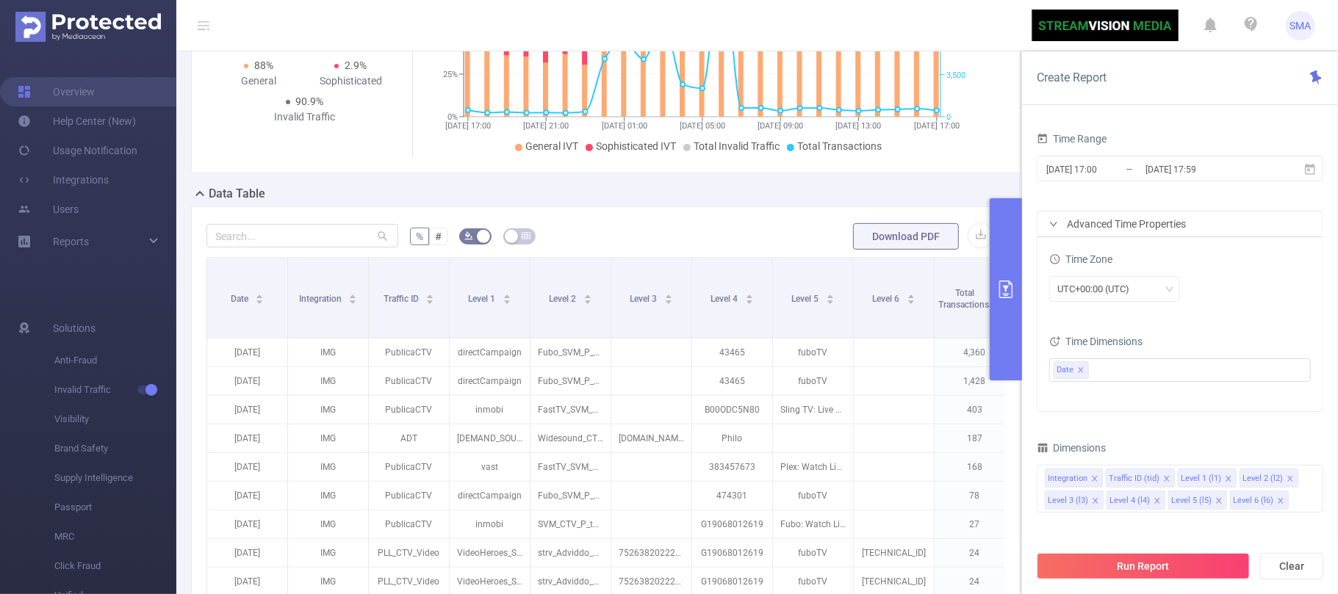
scroll to position [294, 0]
click at [1002, 294] on icon "primary" at bounding box center [1006, 290] width 18 height 18
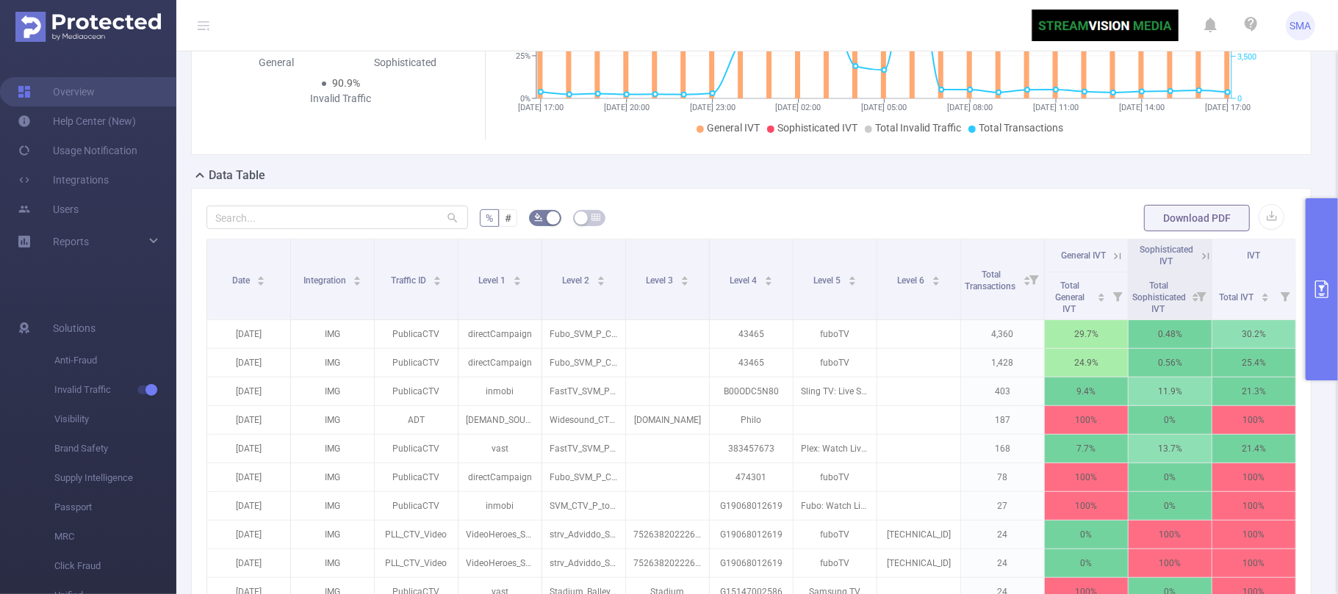
click at [1326, 285] on icon "primary" at bounding box center [1322, 290] width 18 height 18
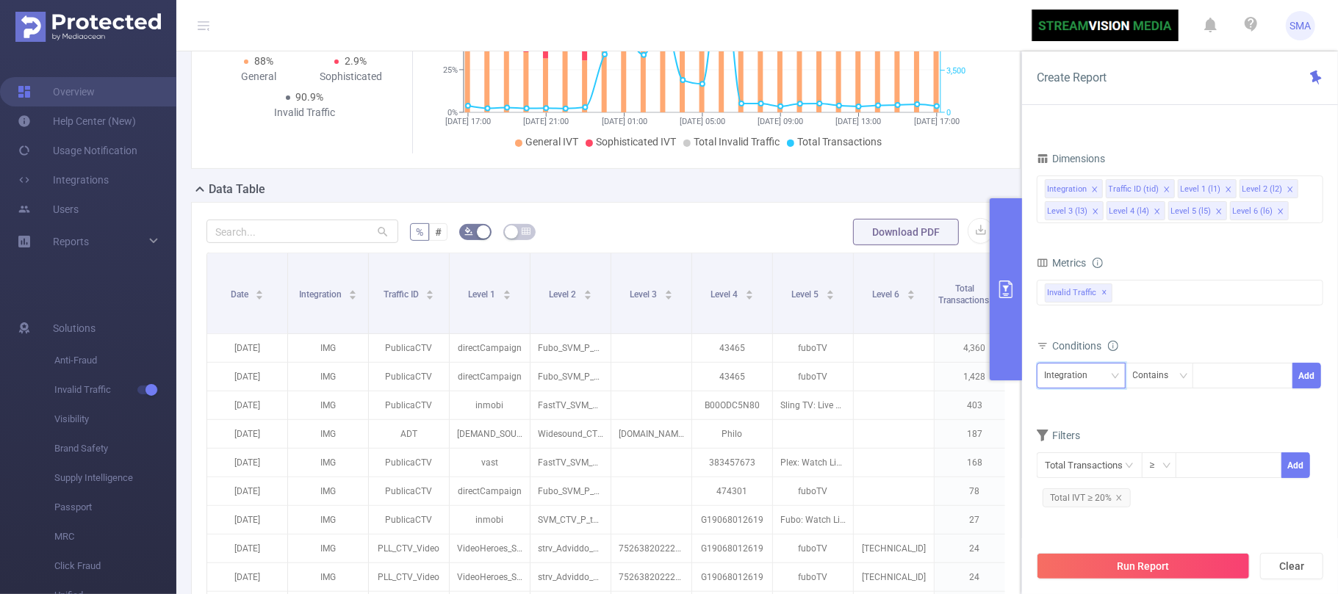
click at [1115, 377] on icon "icon: down" at bounding box center [1115, 376] width 9 height 9
click at [1082, 475] on li "Level 2 (l2)" at bounding box center [1081, 479] width 89 height 24
click at [1217, 381] on div at bounding box center [1243, 376] width 84 height 24
paste input "Cuedart"
type input "Cuedart"
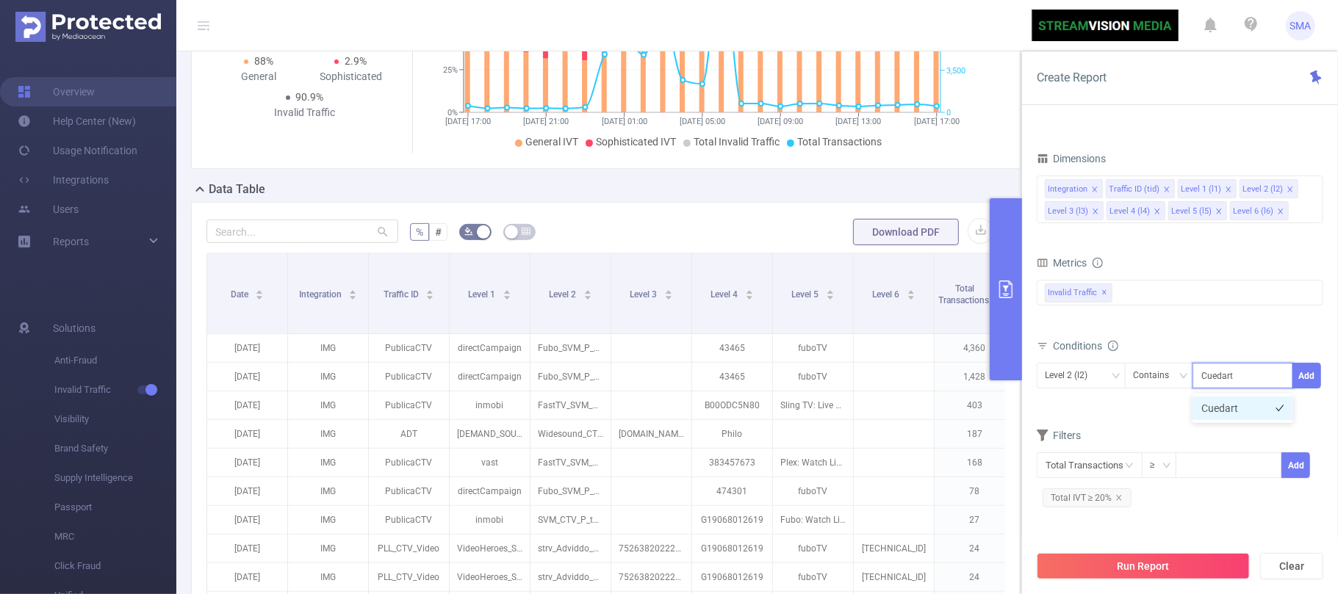
click at [1211, 410] on li "Cuedart" at bounding box center [1242, 409] width 101 height 24
click at [1162, 423] on form "Dimensions Integration Traffic ID (tid) Level 1 (l1) Level 2 (l2) Level 3 (l3) …" at bounding box center [1180, 335] width 287 height 374
click at [1312, 380] on button "Add" at bounding box center [1306, 376] width 29 height 26
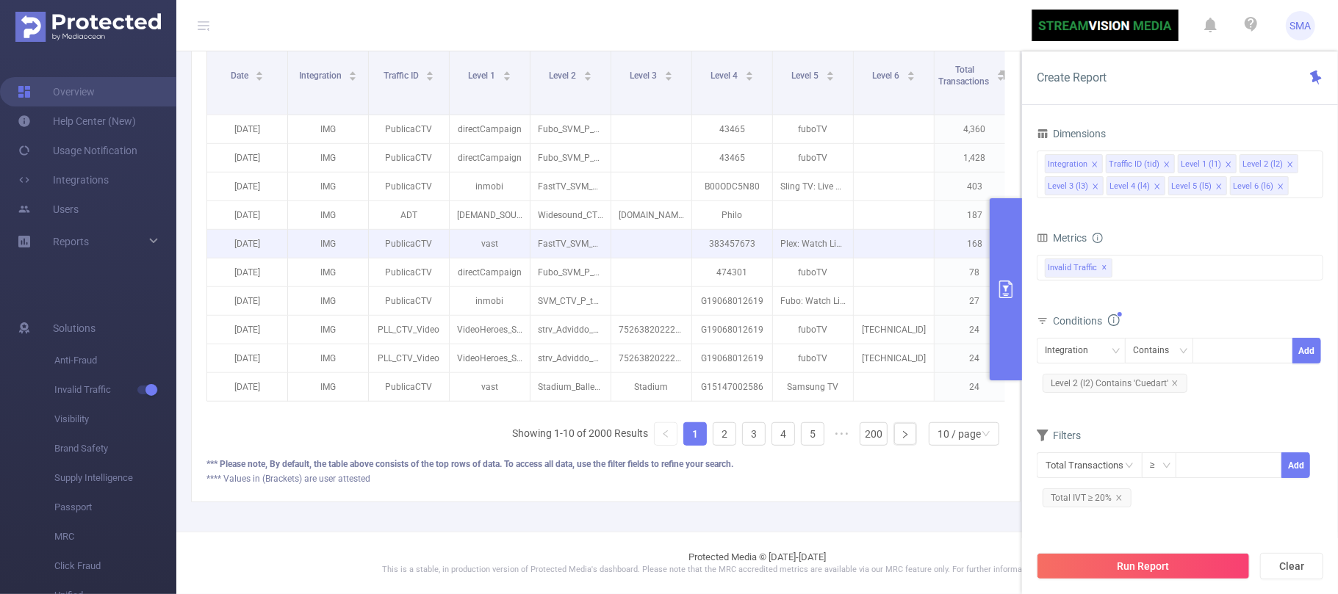
scroll to position [532, 0]
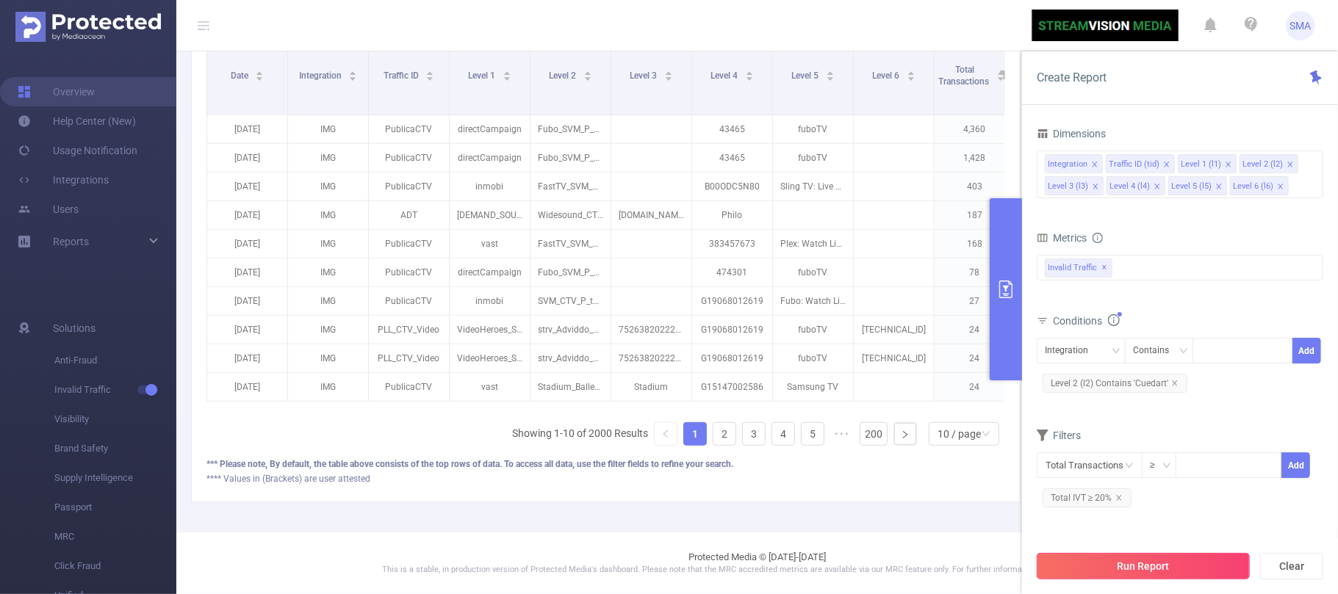
click at [1144, 567] on button "Run Report" at bounding box center [1143, 566] width 213 height 26
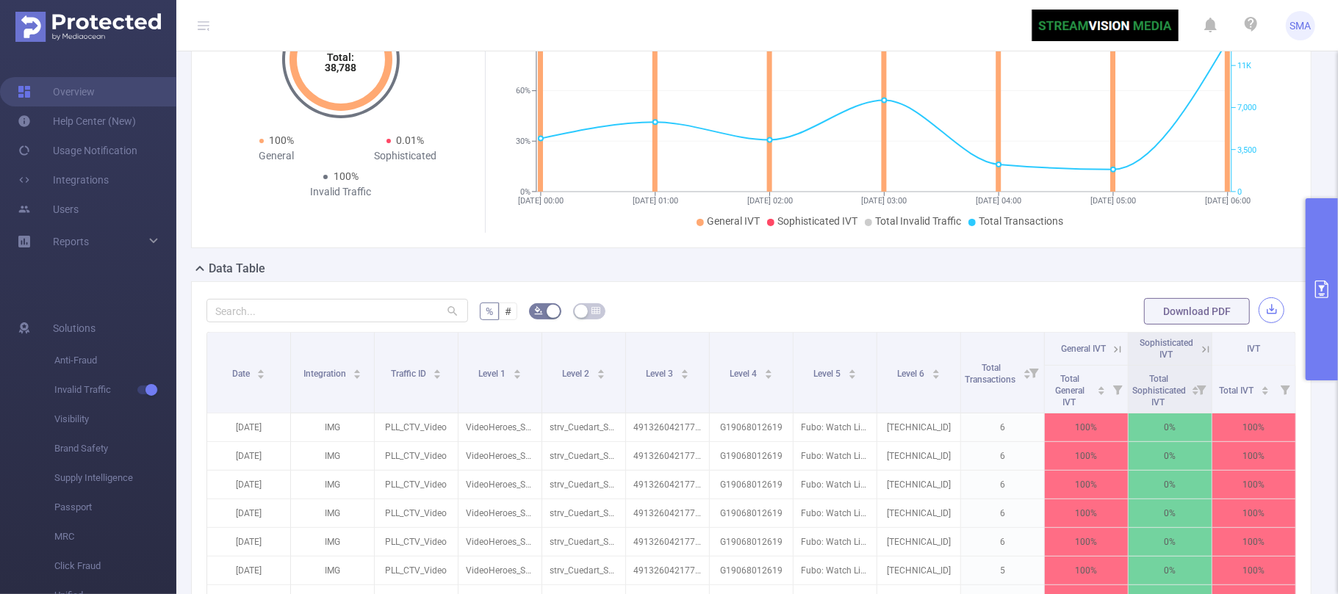
click at [1261, 314] on button "button" at bounding box center [1272, 311] width 26 height 26
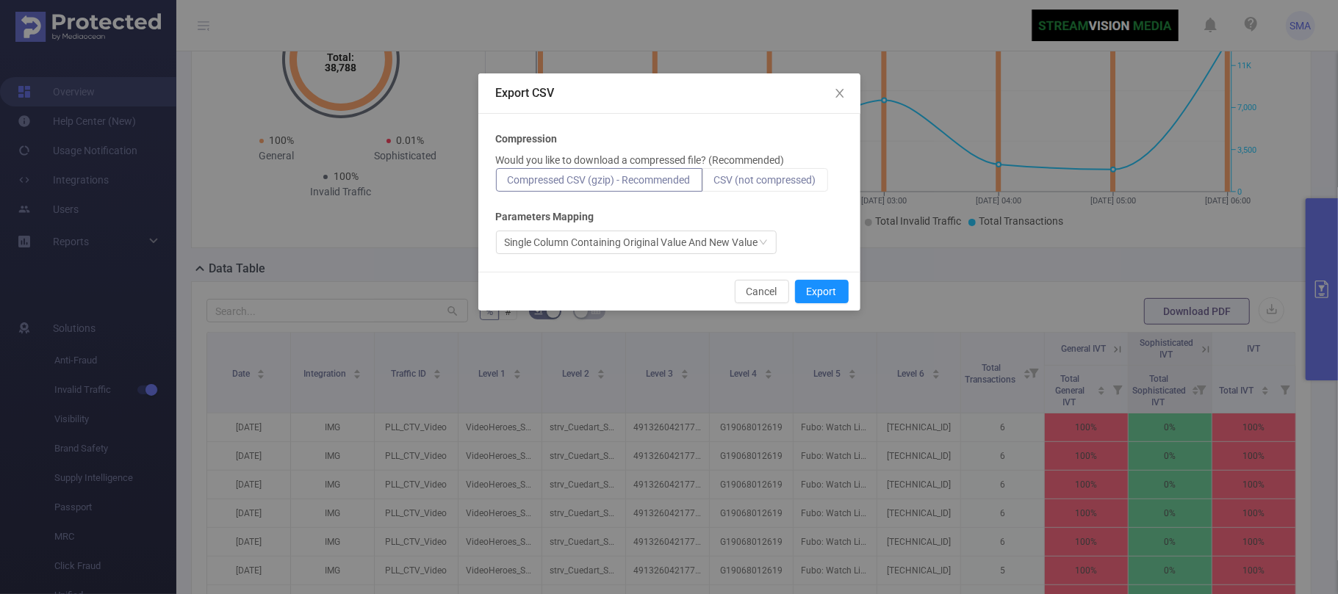
click at [798, 179] on span "CSV (not compressed)" at bounding box center [765, 180] width 102 height 12
click at [714, 184] on input "CSV (not compressed)" at bounding box center [714, 184] width 0 height 0
click at [819, 292] on button "Export" at bounding box center [822, 292] width 54 height 24
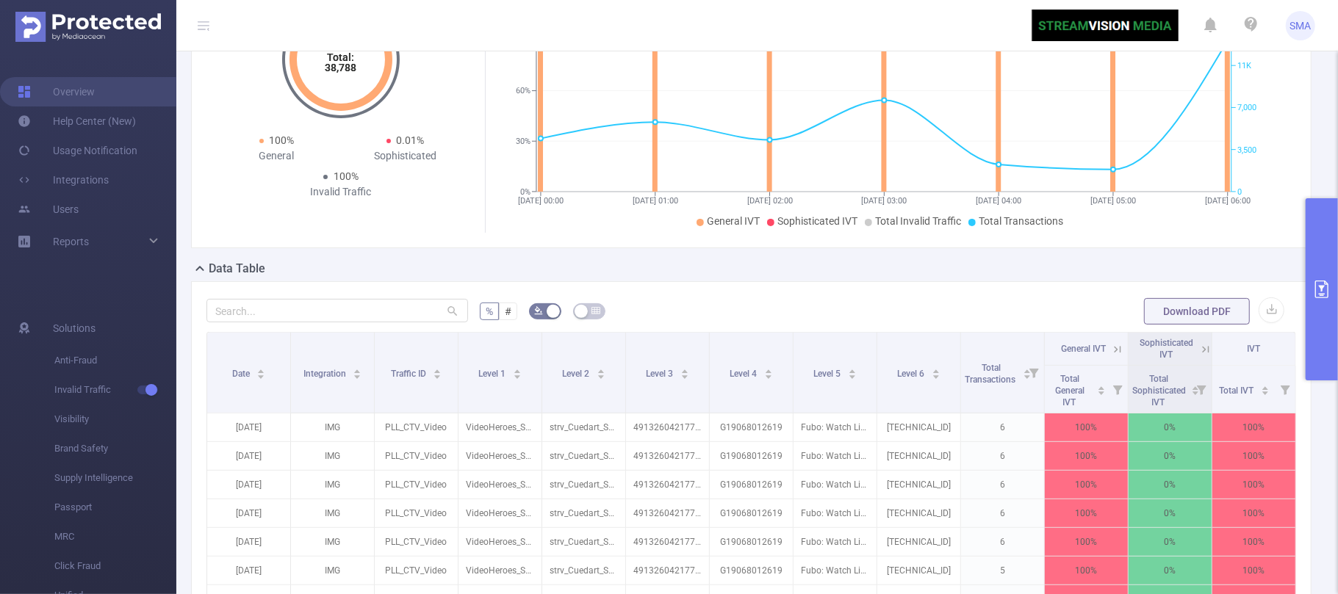
click at [1323, 288] on icon "primary" at bounding box center [1321, 290] width 13 height 18
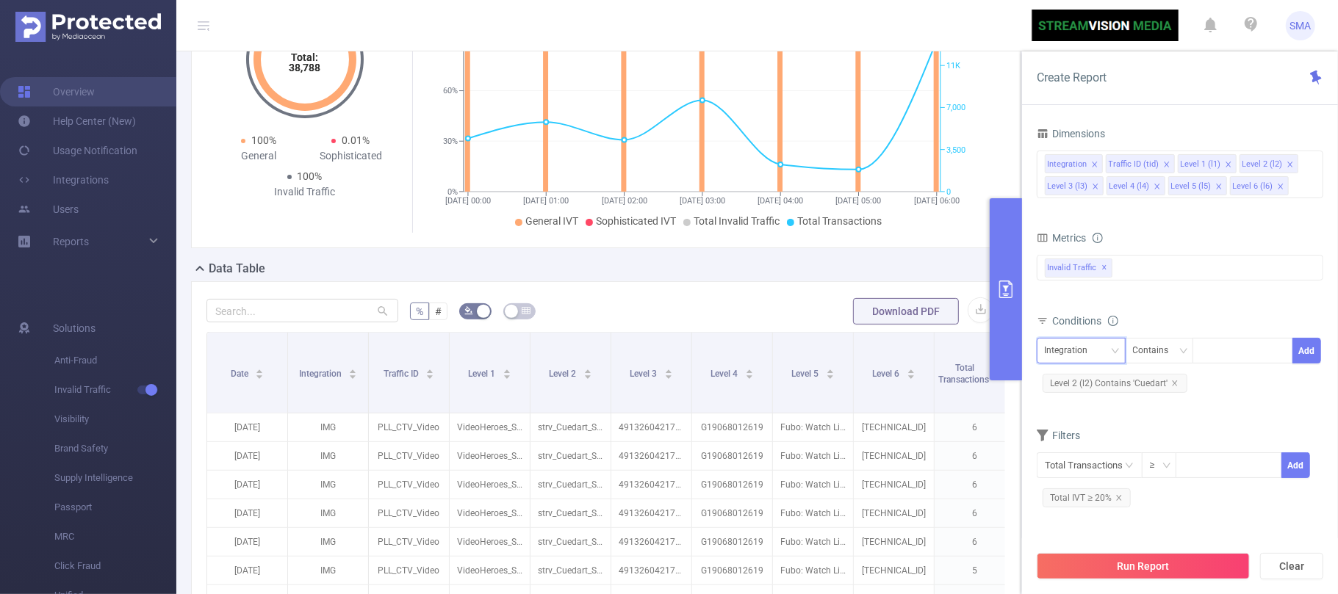
click at [1112, 351] on icon "icon: down" at bounding box center [1115, 351] width 9 height 9
click at [1206, 412] on form "Dimensions Integration Traffic ID (tid) Level 1 (l1) Level 2 (l2) Level 3 (l3) …" at bounding box center [1180, 322] width 287 height 399
